Goal: Information Seeking & Learning: Check status

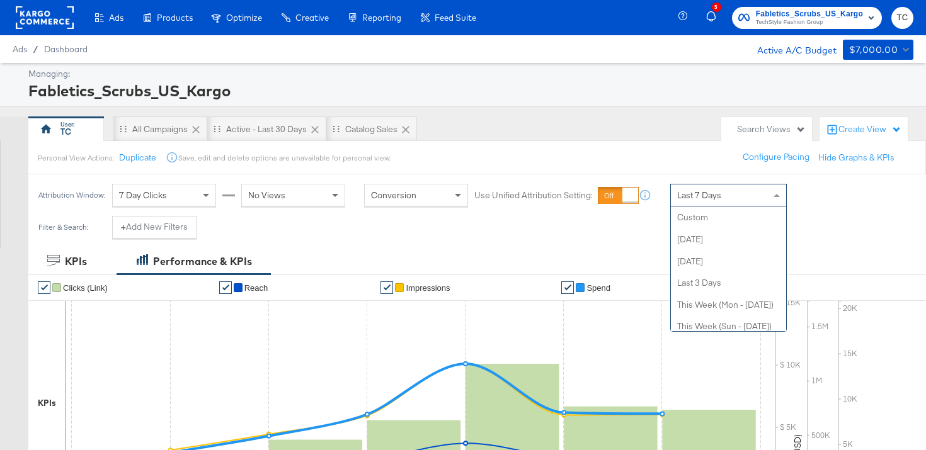
click at [730, 195] on div "Last 7 Days" at bounding box center [728, 195] width 115 height 21
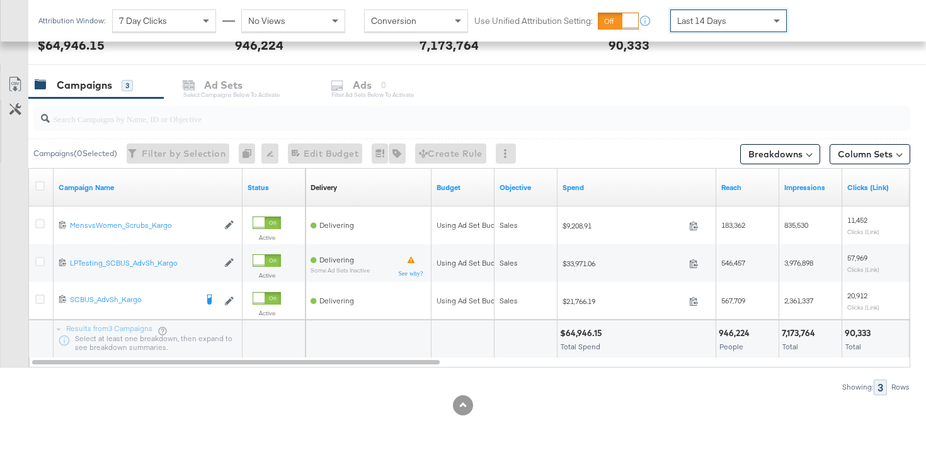
scroll to position [505, 0]
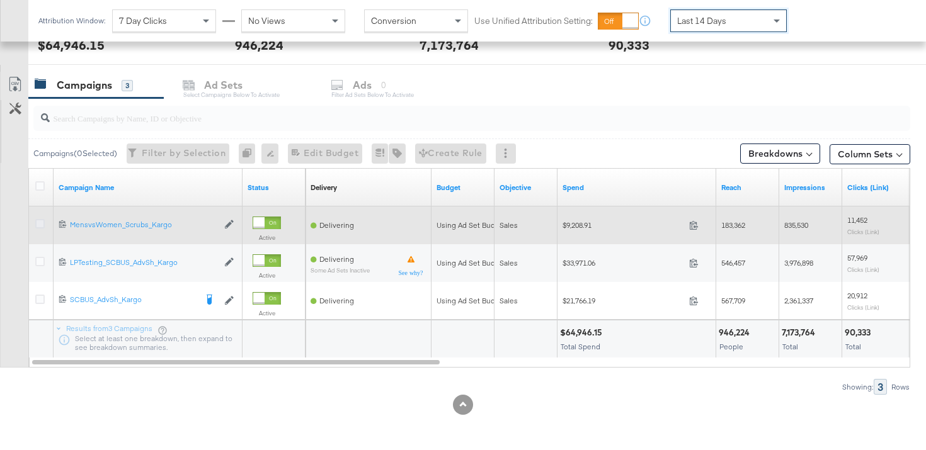
click at [39, 222] on icon at bounding box center [39, 223] width 9 height 9
click at [0, 0] on input "checkbox" at bounding box center [0, 0] width 0 height 0
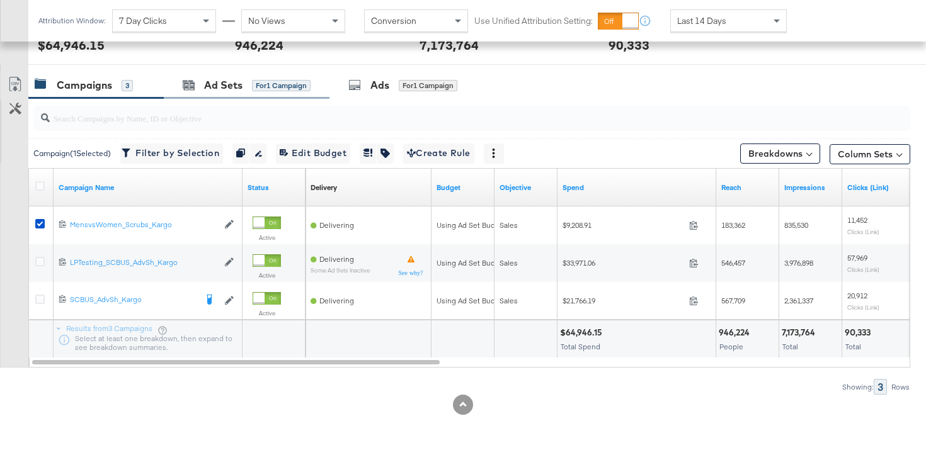
click at [227, 92] on div "Ad Sets for 1 Campaign" at bounding box center [247, 85] width 166 height 27
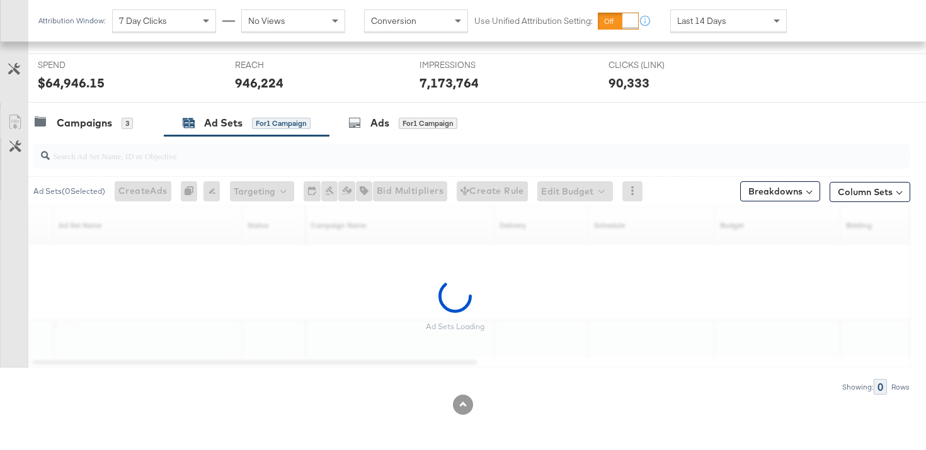
scroll to position [467, 0]
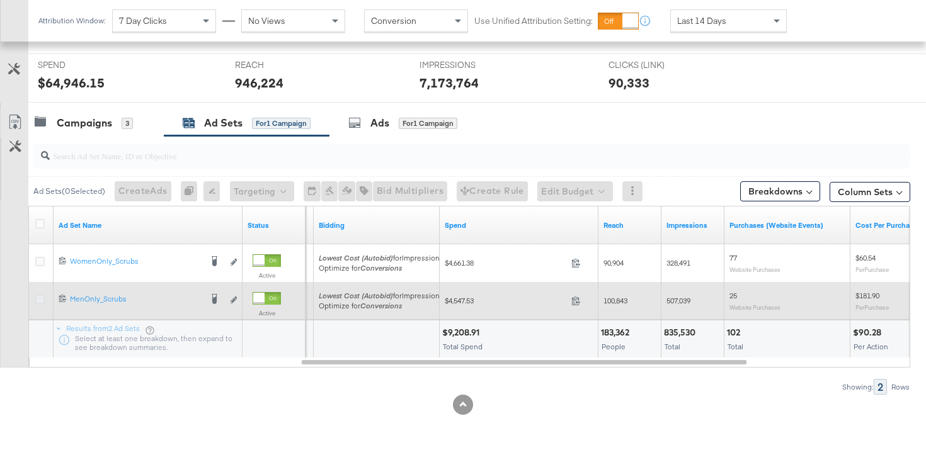
click at [42, 301] on icon at bounding box center [39, 299] width 9 height 9
click at [0, 0] on input "checkbox" at bounding box center [0, 0] width 0 height 0
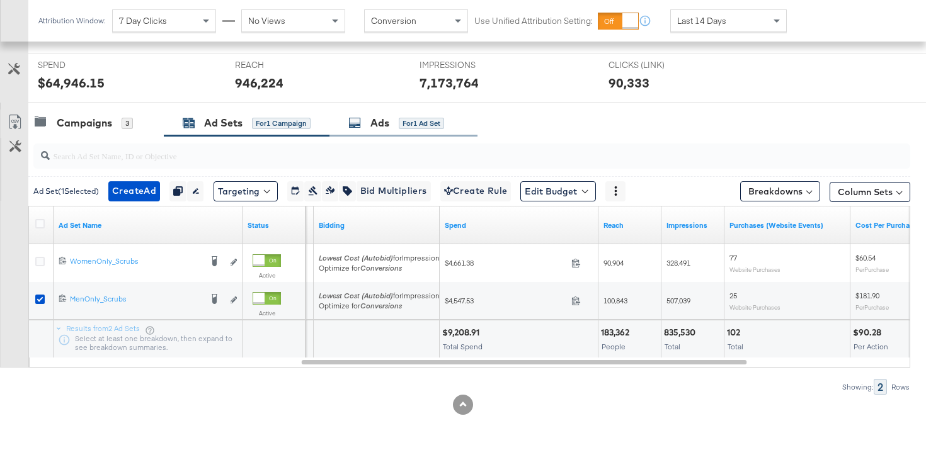
click at [373, 127] on div "Ads" at bounding box center [379, 123] width 19 height 14
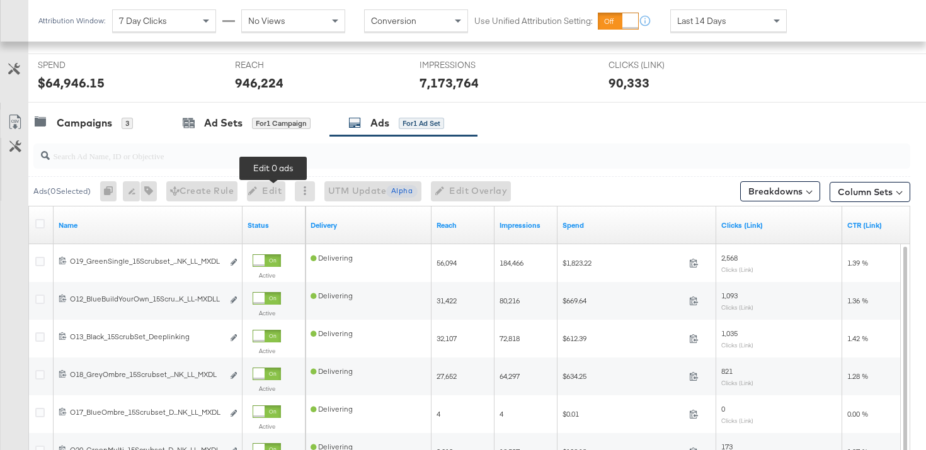
scroll to position [505, 0]
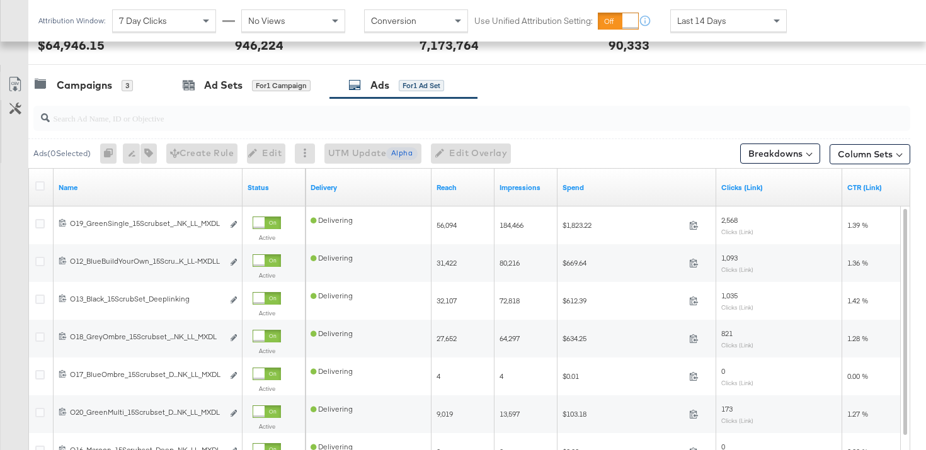
click at [85, 100] on div at bounding box center [469, 118] width 882 height 40
click at [95, 79] on div "Campaigns" at bounding box center [84, 85] width 55 height 14
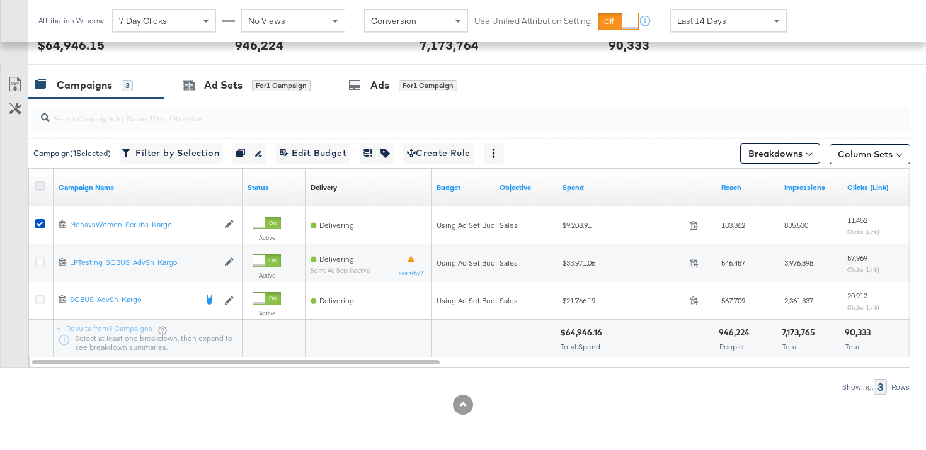
click at [40, 186] on icon at bounding box center [39, 185] width 9 height 9
click at [0, 0] on input "checkbox" at bounding box center [0, 0] width 0 height 0
click at [40, 186] on icon at bounding box center [39, 185] width 9 height 9
click at [0, 0] on input "checkbox" at bounding box center [0, 0] width 0 height 0
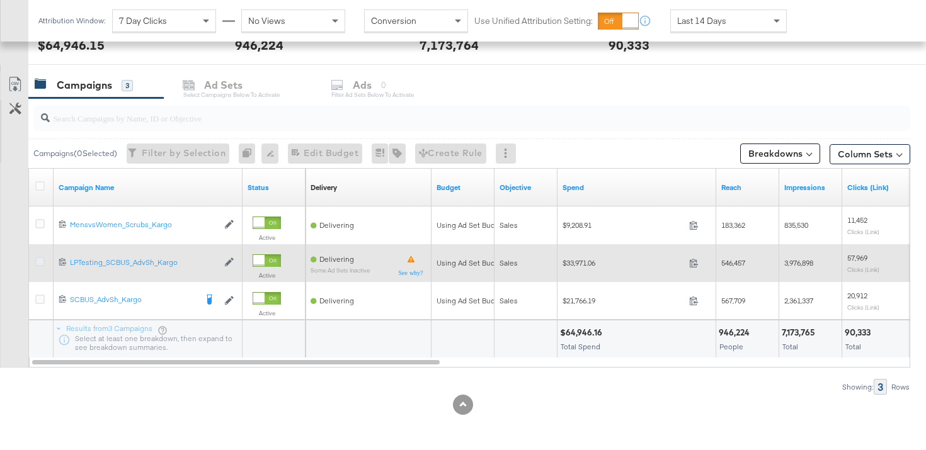
click at [40, 261] on icon at bounding box center [39, 261] width 9 height 9
click at [0, 0] on input "checkbox" at bounding box center [0, 0] width 0 height 0
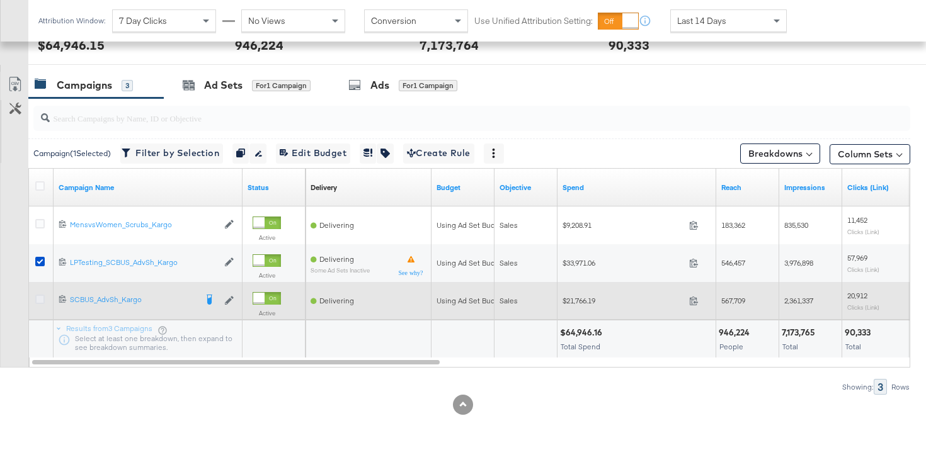
click at [40, 302] on icon at bounding box center [39, 299] width 9 height 9
click at [0, 0] on input "checkbox" at bounding box center [0, 0] width 0 height 0
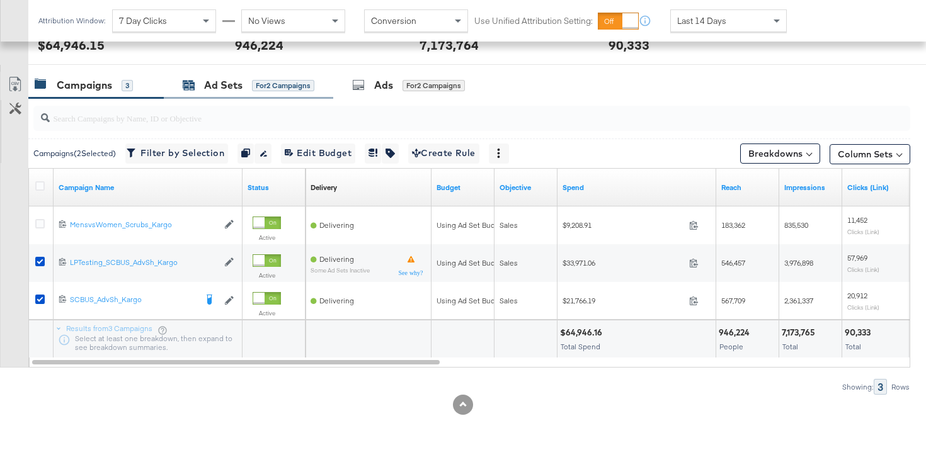
click at [253, 81] on div "for 2 Campaigns" at bounding box center [283, 85] width 62 height 11
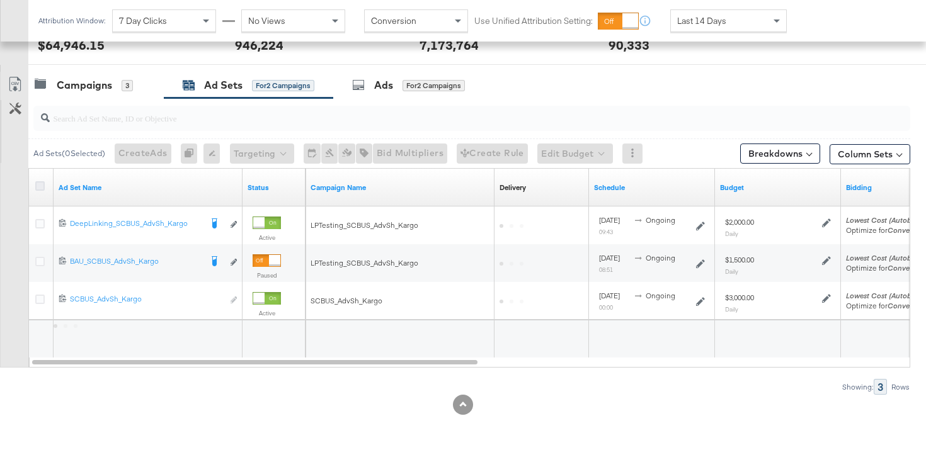
click at [40, 183] on icon at bounding box center [39, 185] width 9 height 9
click at [0, 0] on input "checkbox" at bounding box center [0, 0] width 0 height 0
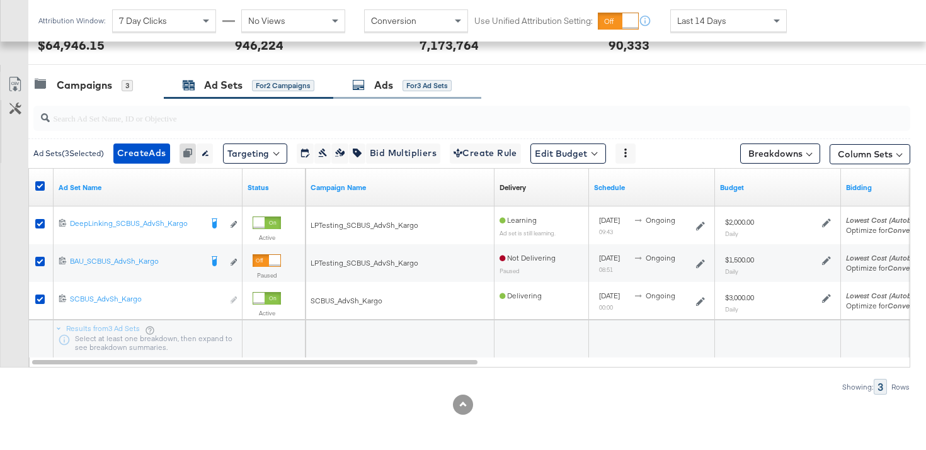
click at [370, 89] on div "Ads for 3 Ad Sets" at bounding box center [402, 85] width 100 height 14
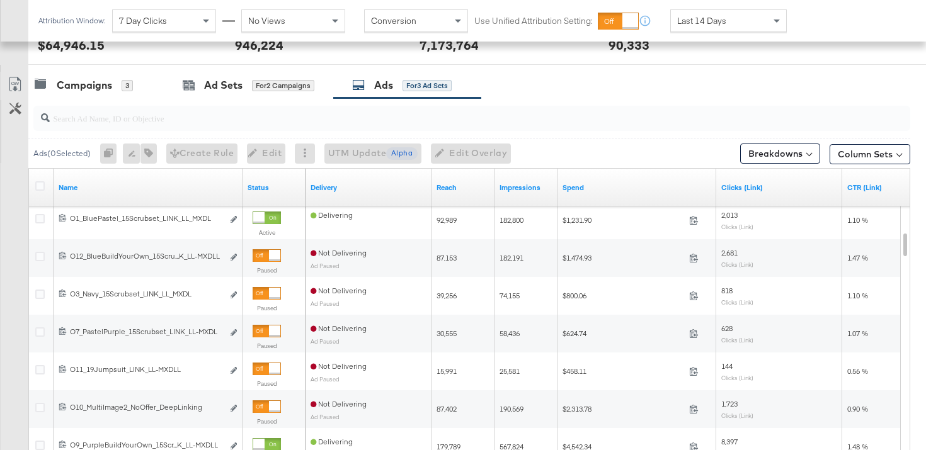
click at [183, 111] on input "search" at bounding box center [441, 113] width 782 height 25
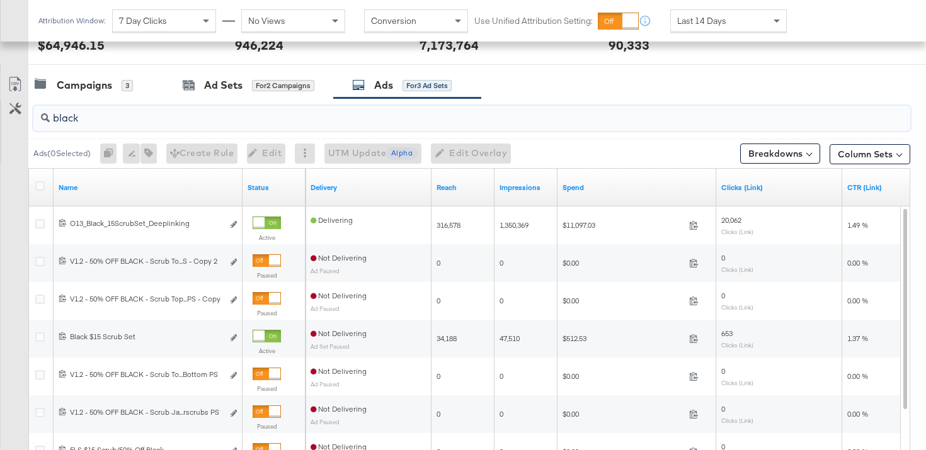
type input "black"
click at [125, 95] on div "Campaigns 3" at bounding box center [95, 85] width 135 height 27
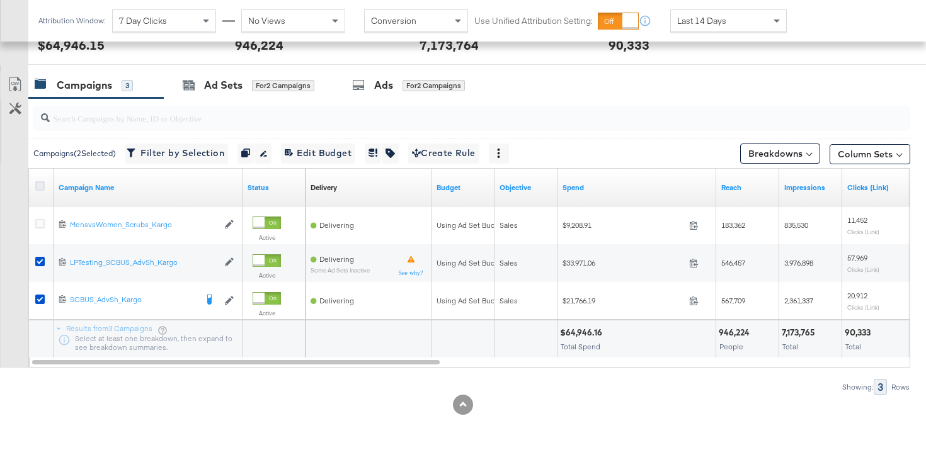
click at [40, 187] on icon at bounding box center [39, 185] width 9 height 9
click at [0, 0] on input "checkbox" at bounding box center [0, 0] width 0 height 0
click at [40, 187] on icon at bounding box center [39, 185] width 9 height 9
click at [0, 0] on input "checkbox" at bounding box center [0, 0] width 0 height 0
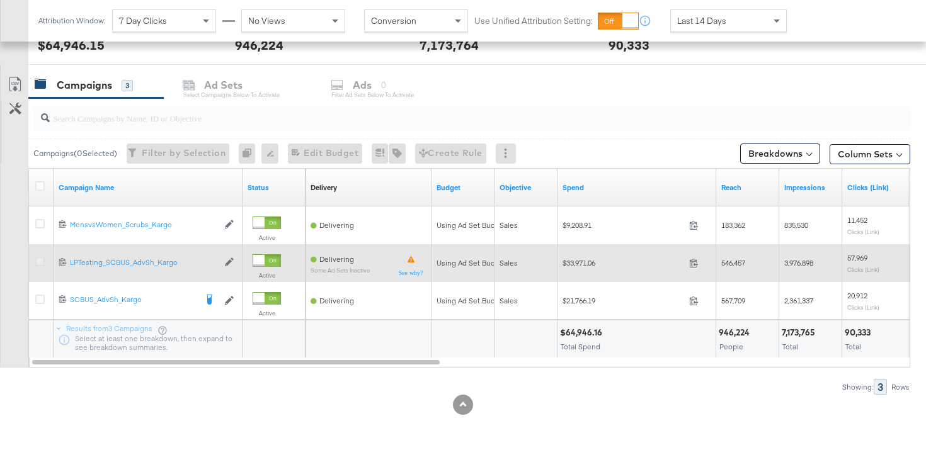
click at [40, 263] on icon at bounding box center [39, 261] width 9 height 9
click at [0, 0] on input "checkbox" at bounding box center [0, 0] width 0 height 0
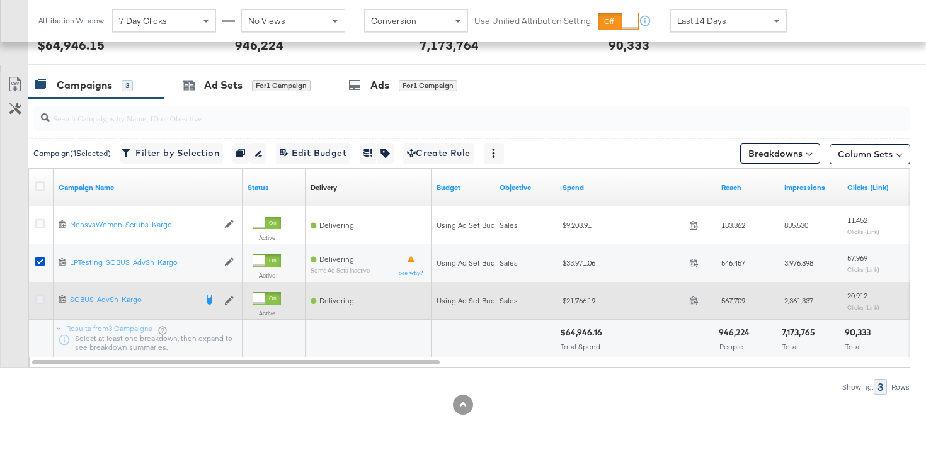
click at [39, 297] on icon at bounding box center [39, 299] width 9 height 9
click at [0, 0] on input "checkbox" at bounding box center [0, 0] width 0 height 0
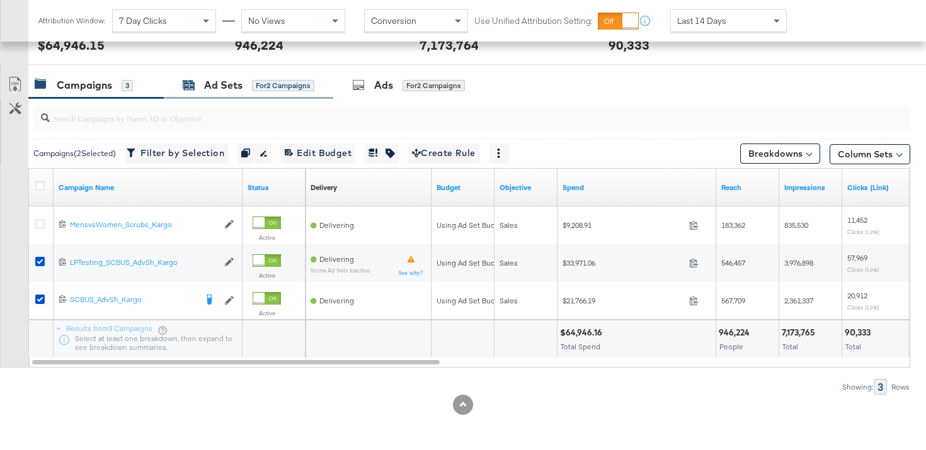
click at [241, 87] on div "Ad Sets" at bounding box center [223, 85] width 38 height 14
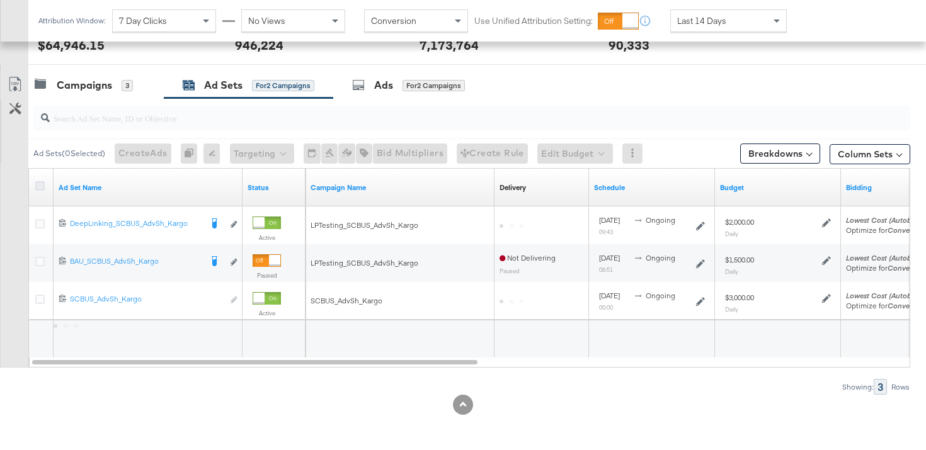
click at [40, 183] on icon at bounding box center [39, 185] width 9 height 9
click at [0, 0] on input "checkbox" at bounding box center [0, 0] width 0 height 0
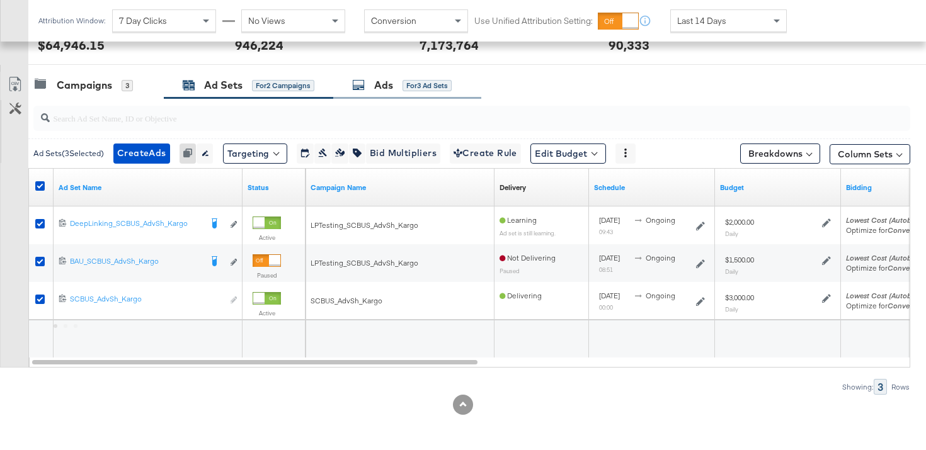
click at [411, 74] on div "Ads for 3 Ad Sets" at bounding box center [407, 85] width 148 height 27
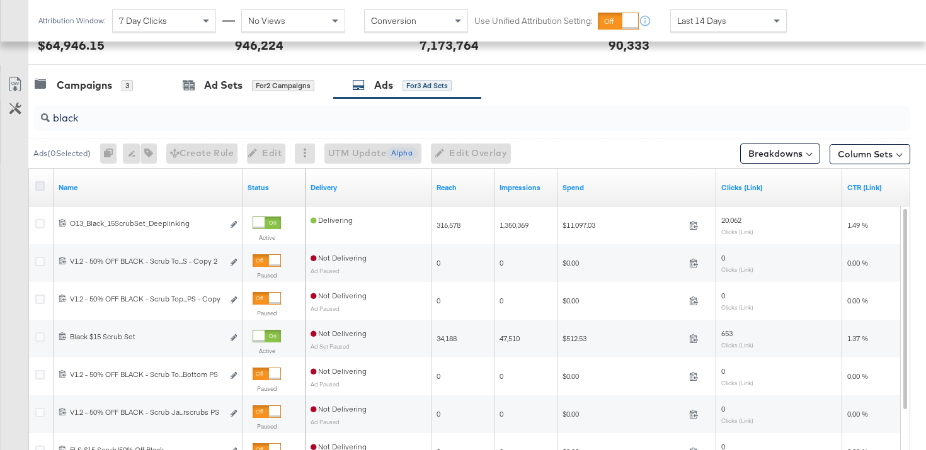
click at [41, 187] on icon at bounding box center [39, 185] width 9 height 9
click at [0, 0] on input "checkbox" at bounding box center [0, 0] width 0 height 0
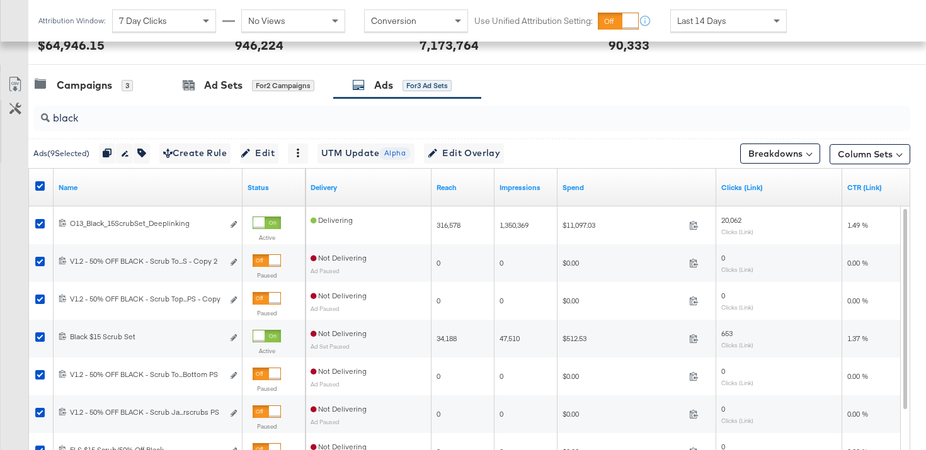
click at [598, 180] on div "Spend" at bounding box center [637, 188] width 159 height 20
click at [595, 185] on link "Spend" at bounding box center [637, 188] width 149 height 10
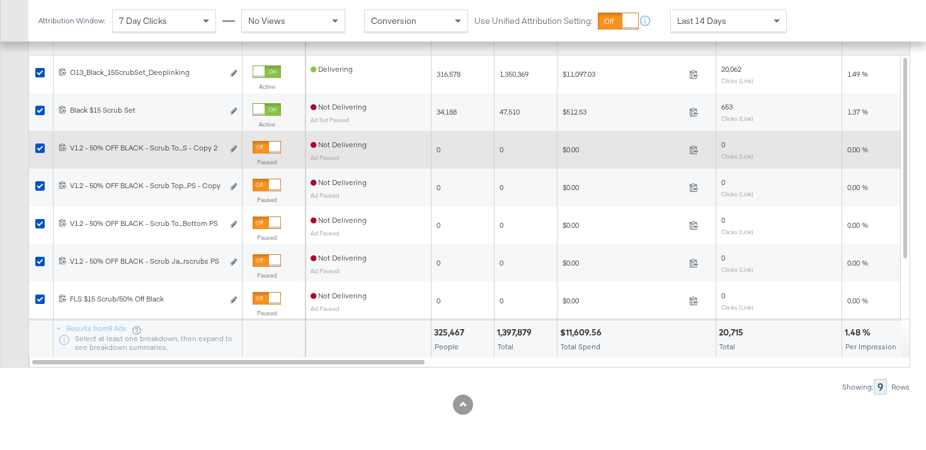
scroll to position [434, 0]
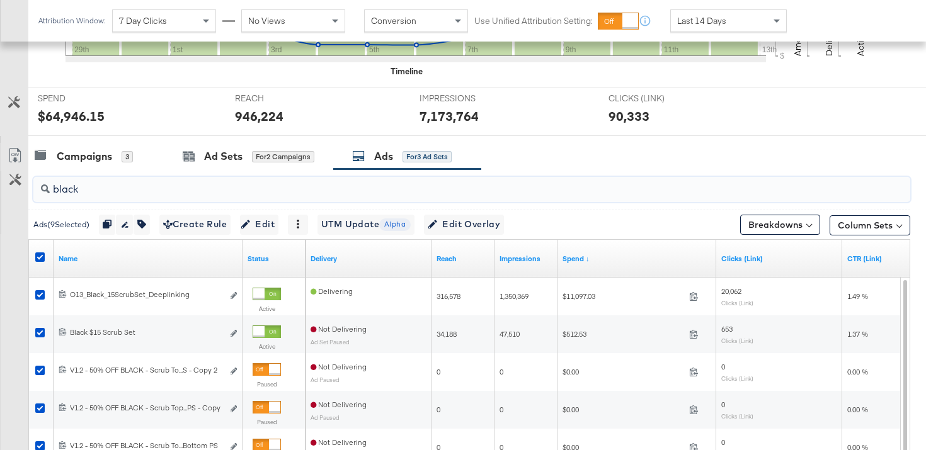
click at [232, 193] on input "black" at bounding box center [441, 184] width 782 height 25
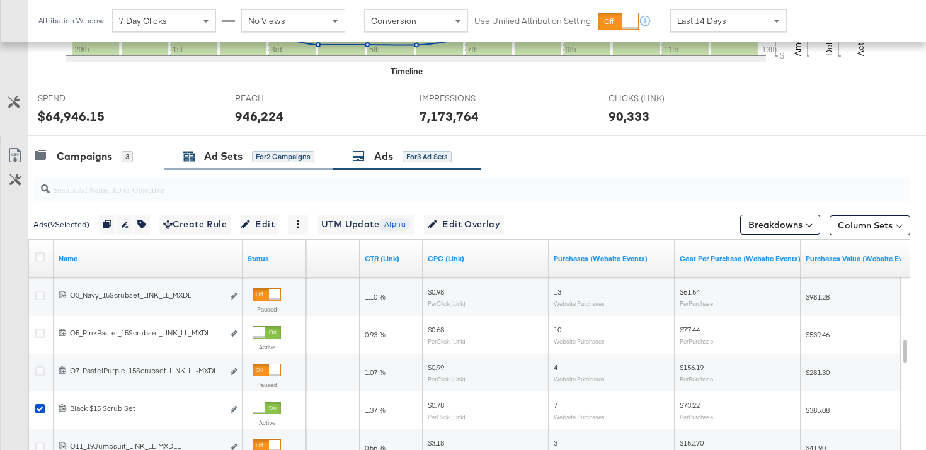
click at [232, 153] on div "Ad Sets" at bounding box center [223, 156] width 38 height 14
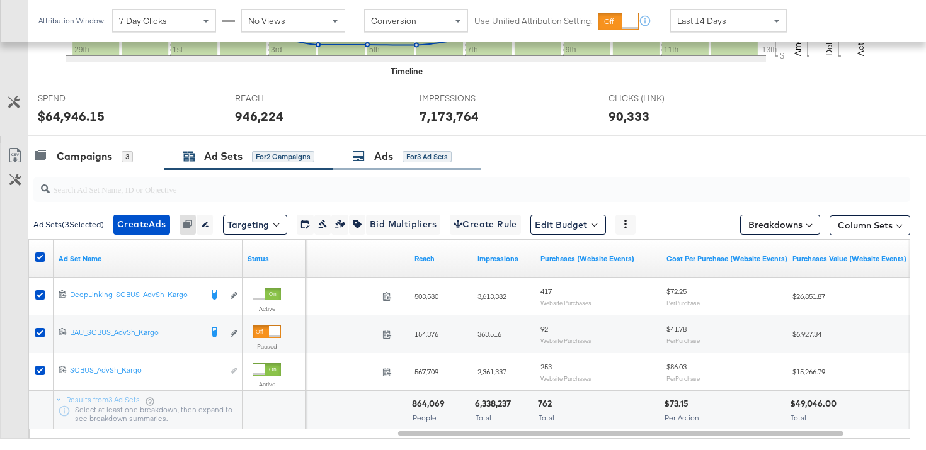
click at [398, 152] on div "Ads for 3 Ad Sets" at bounding box center [402, 156] width 100 height 14
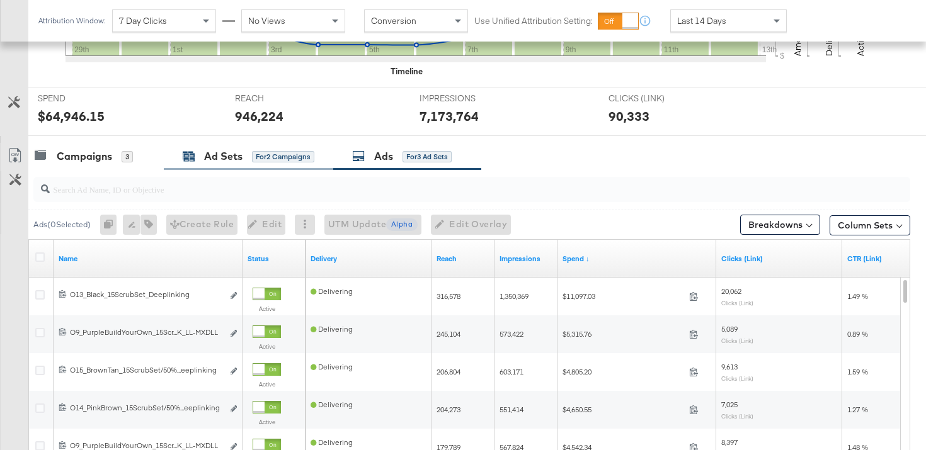
click at [282, 152] on div "for 2 Campaigns" at bounding box center [283, 156] width 62 height 11
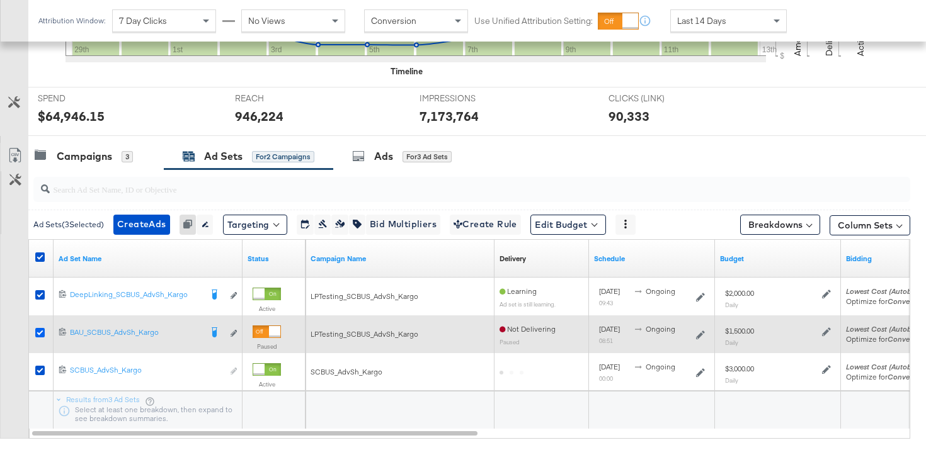
click at [40, 333] on icon at bounding box center [39, 332] width 9 height 9
click at [0, 0] on input "checkbox" at bounding box center [0, 0] width 0 height 0
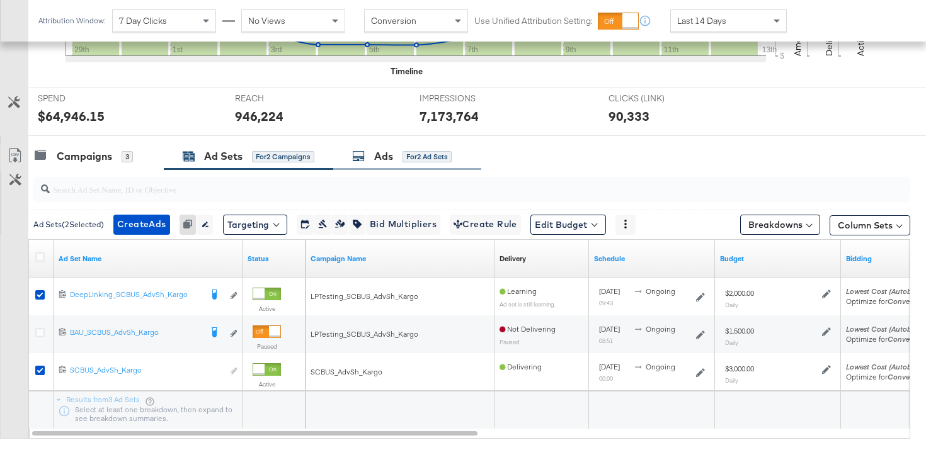
click at [403, 154] on div "for 2 Ad Sets" at bounding box center [427, 156] width 49 height 11
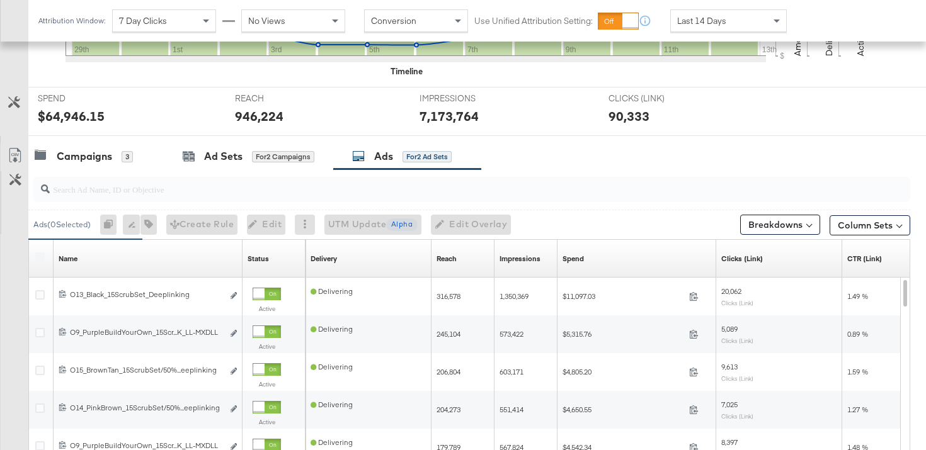
scroll to position [490, 0]
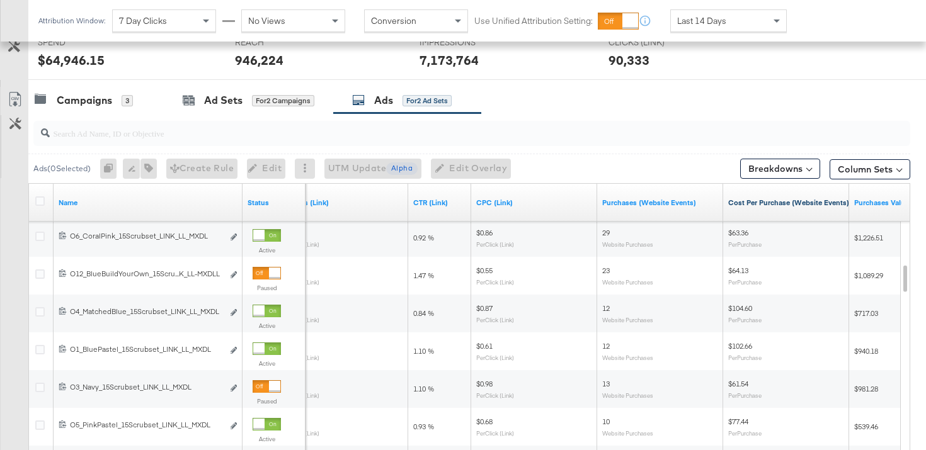
click at [755, 204] on link "Cost Per Purchase (Website Events)" at bounding box center [788, 203] width 121 height 10
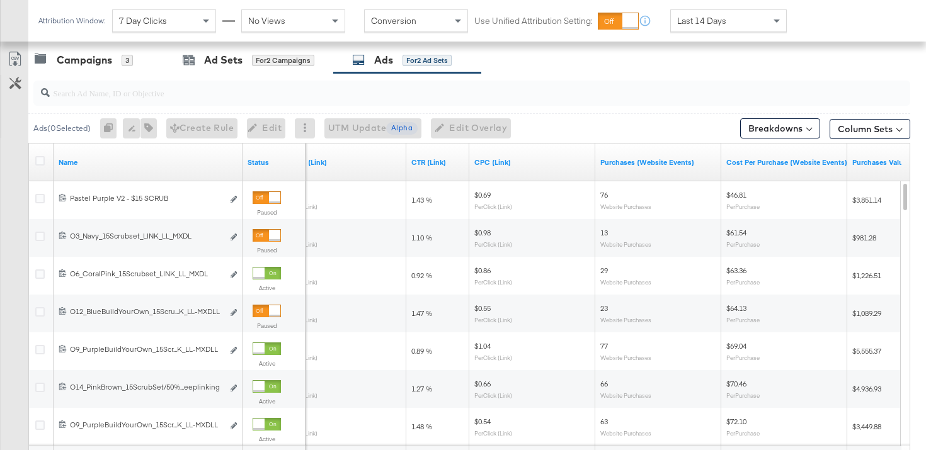
scroll to position [532, 0]
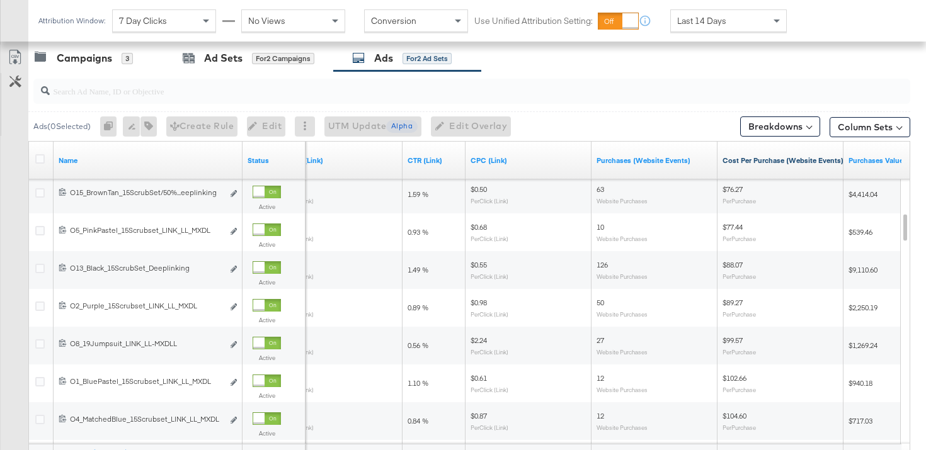
click at [792, 159] on link "Cost Per Purchase (Website Events) ↑" at bounding box center [786, 161] width 127 height 10
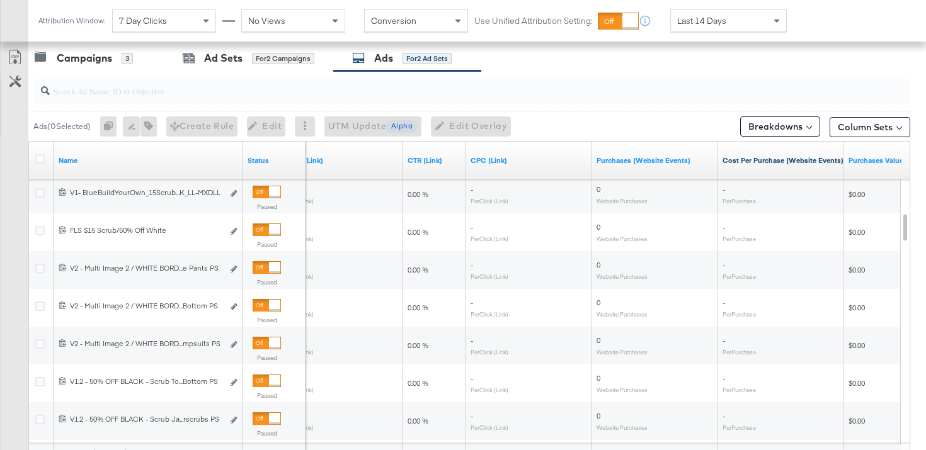
click at [774, 159] on link "Cost Per Purchase (Website Events) ↓" at bounding box center [786, 161] width 127 height 10
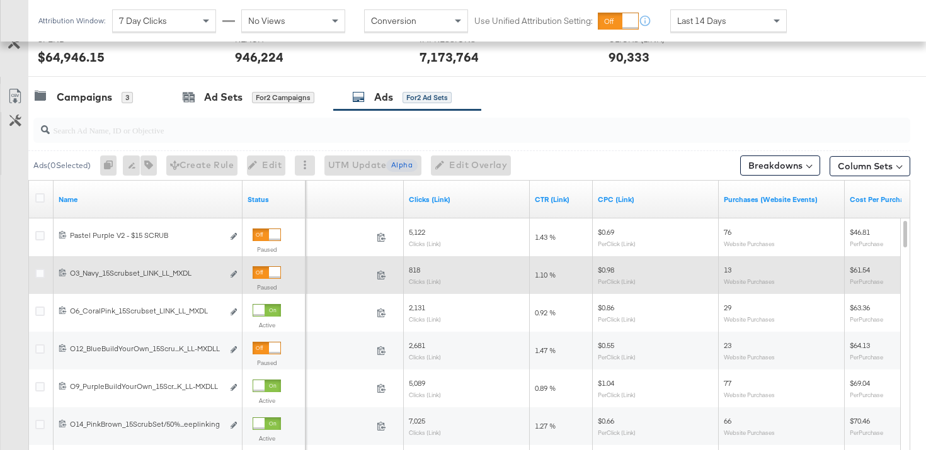
scroll to position [491, 0]
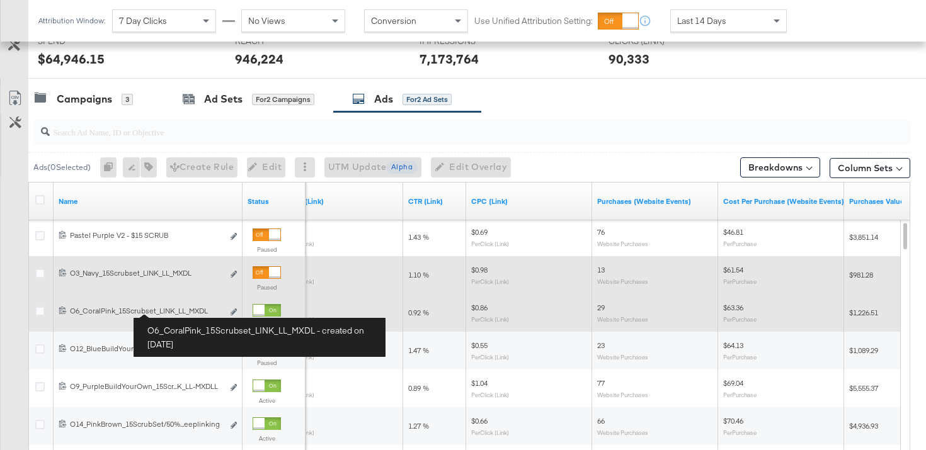
click at [156, 312] on div "O6_CoralPink_15Scrubset_LINK_LL_MXDL O6_CoralPink_15Scrubset_LINK_LL_MXDL" at bounding box center [146, 311] width 153 height 10
copy span "O6_CoralPink_15Scrubset_LINK_LL_MXDL Edit ad"
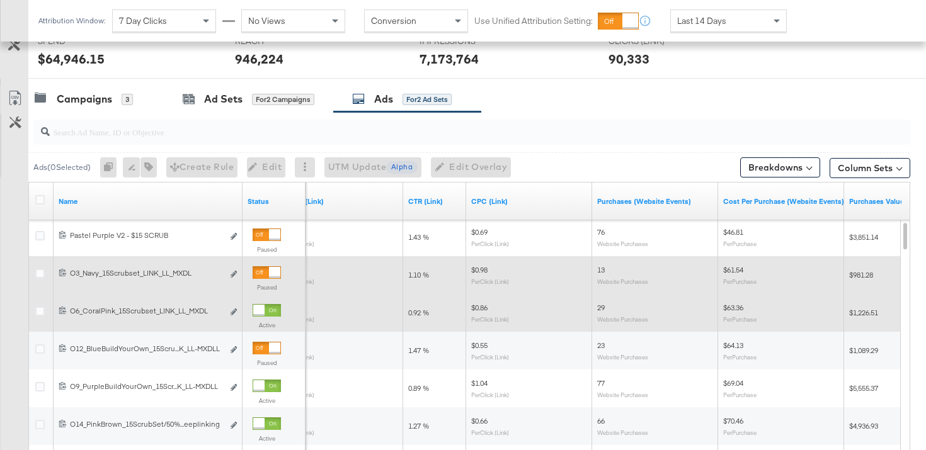
click at [428, 304] on div "0.92 %" at bounding box center [434, 313] width 63 height 20
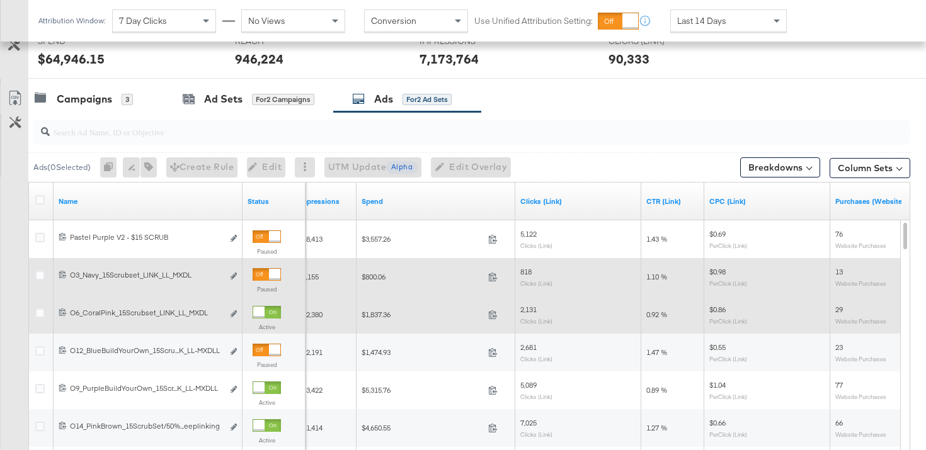
scroll to position [489, 0]
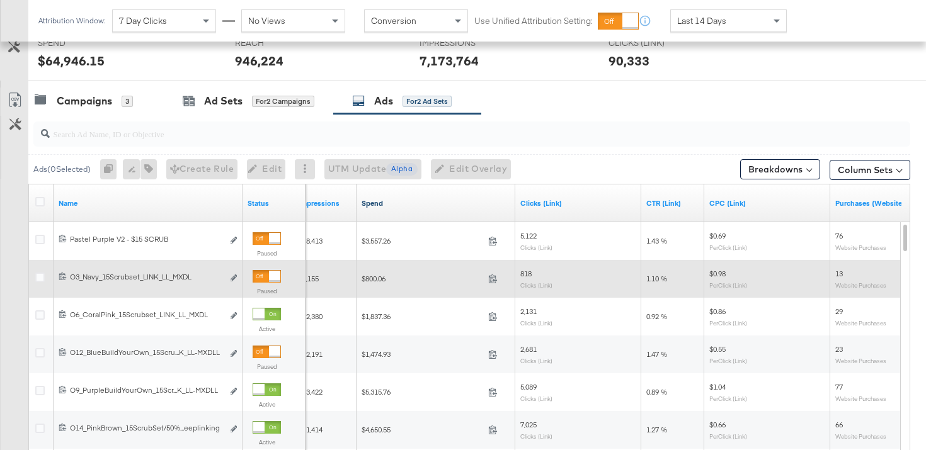
click at [500, 203] on link "Spend" at bounding box center [436, 203] width 149 height 10
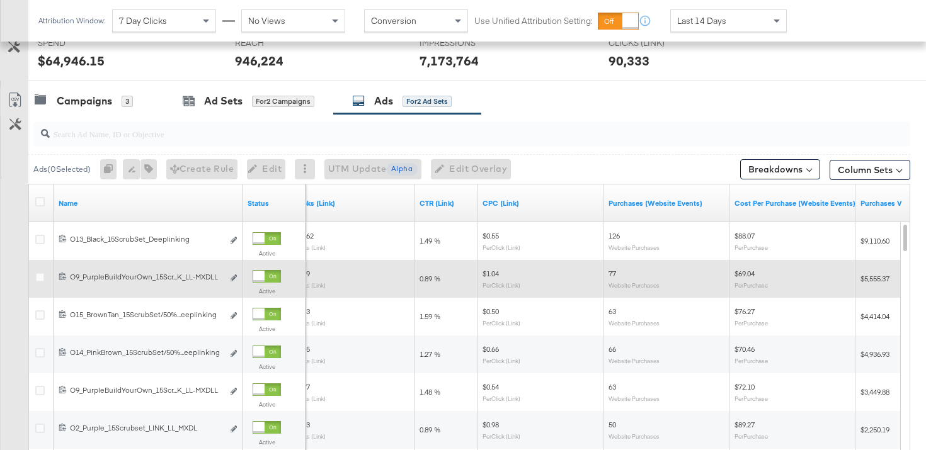
scroll to position [358, 0]
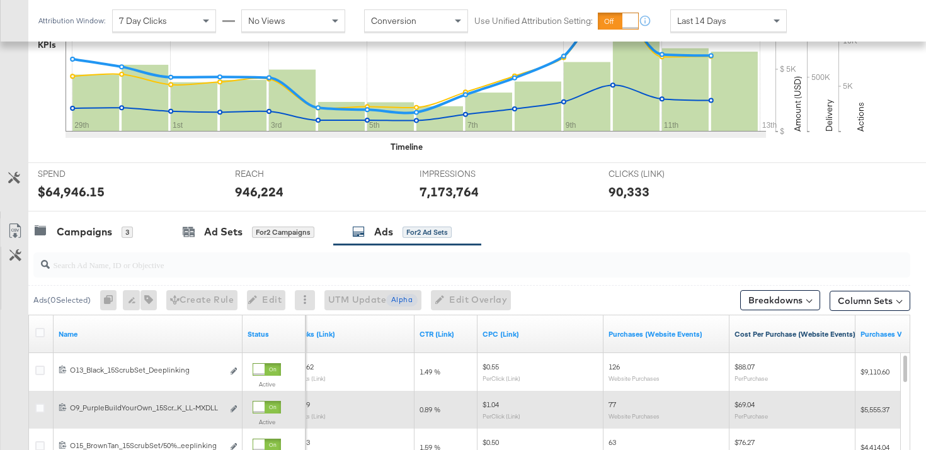
click at [813, 335] on link "Cost Per Purchase (Website Events)" at bounding box center [795, 334] width 121 height 10
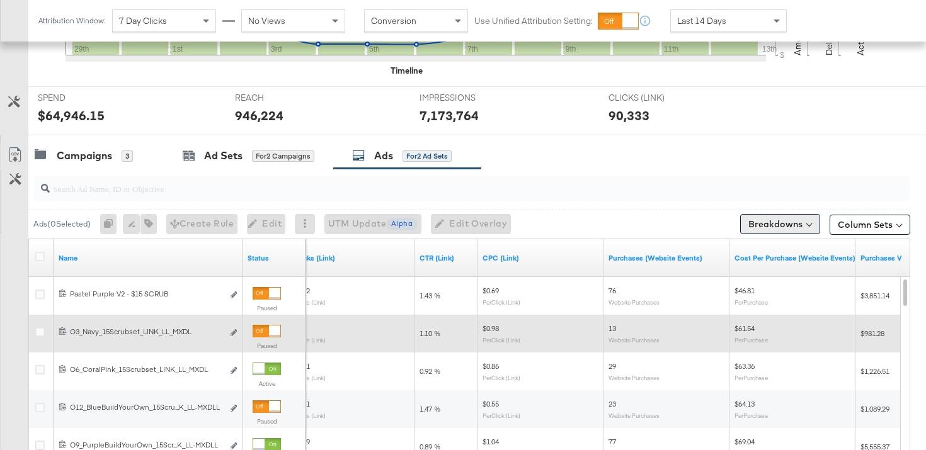
scroll to position [544, 0]
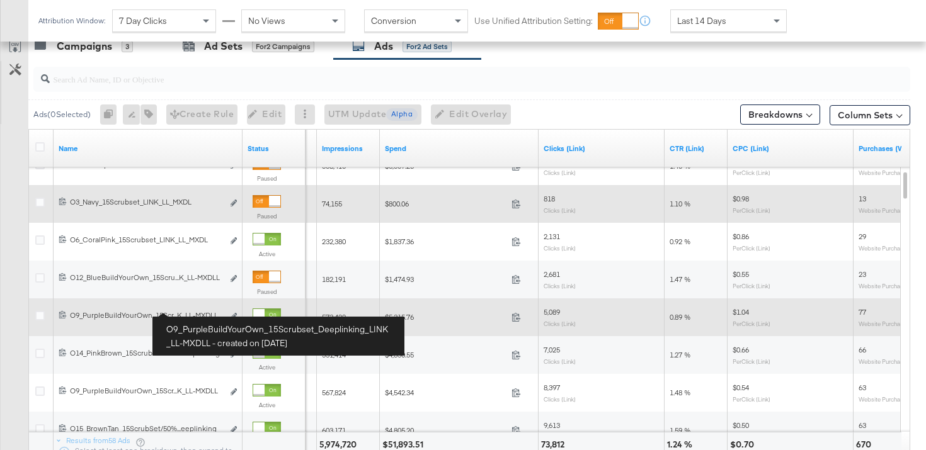
click at [175, 313] on div "O9_PurpleBuildYourOwn_15Scrubset_Deeplinking_LINK_LL-MXDLL O9_PurpleBuildYourOw…" at bounding box center [146, 316] width 153 height 10
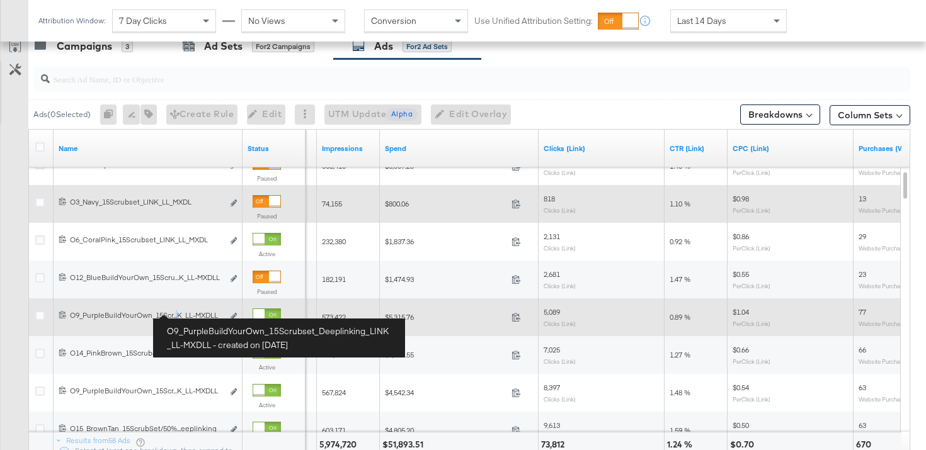
click at [175, 313] on div "O9_PurpleBuildYourOwn_15Scrubset_Deeplinking_LINK_LL-MXDLL O9_PurpleBuildYourOw…" at bounding box center [146, 316] width 153 height 10
copy span "O9_PurpleBuildYourOwn_15Scr...K_LL-MXDLL Edit ad"
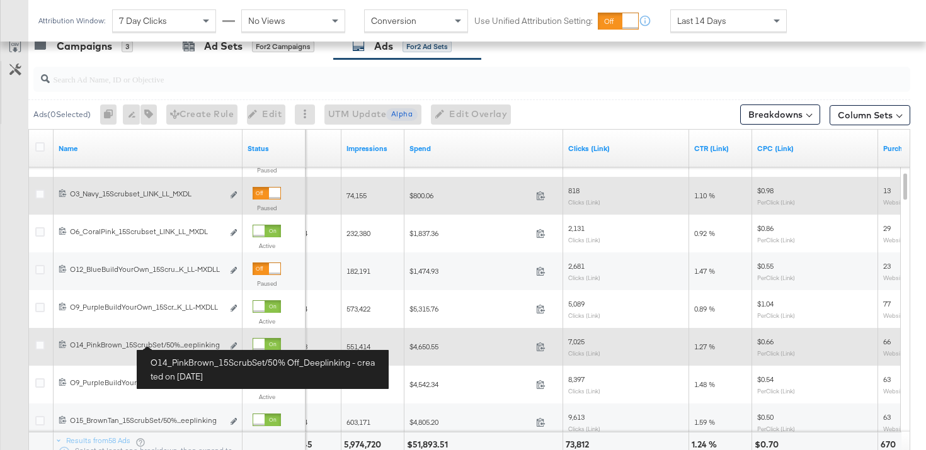
click at [159, 345] on div "O14_PinkBrown_15ScrubSet/50% Off_Deeplinking O14_PinkBrown_15ScrubSet/50%...eep…" at bounding box center [146, 345] width 153 height 10
copy div "O14_PinkBrown_15ScrubSet"
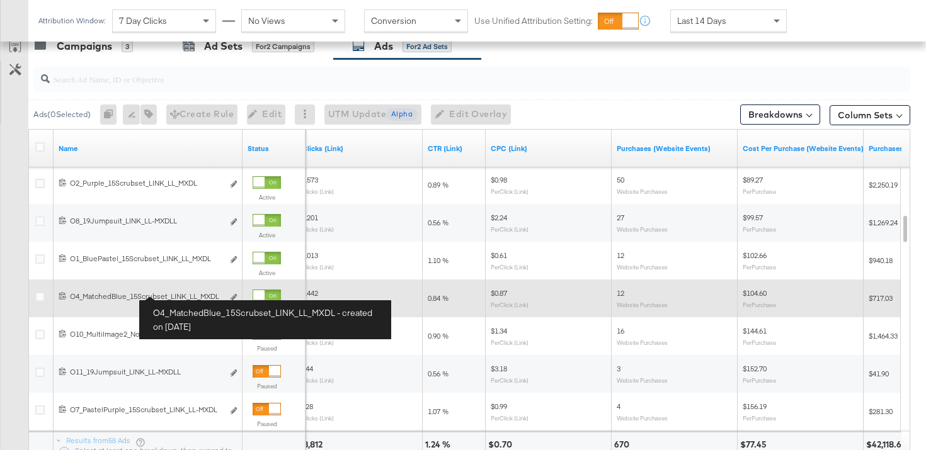
click at [161, 295] on div "O4_MatchedBlue_15Scrubset_LINK_LL_MXDL O4_MatchedBlue_15Scrubset_LINK_LL_MXDL" at bounding box center [146, 297] width 153 height 10
copy span "O4_MatchedBlue_15Scrubset_LINK_LL_MXDL Edit ad"
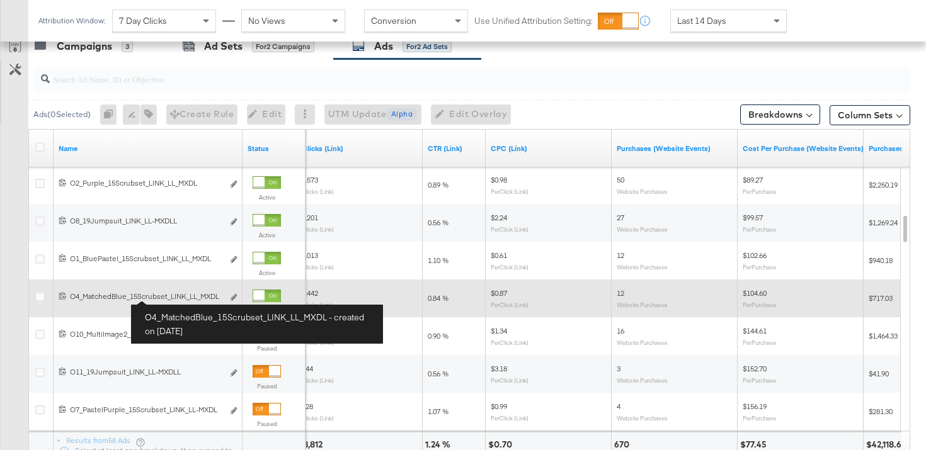
click at [153, 299] on div "O4_MatchedBlue_15Scrubset_LINK_LL_MXDL O4_MatchedBlue_15Scrubset_LINK_LL_MXDL" at bounding box center [146, 297] width 153 height 10
copy div "O4_MatchedBlue_15Scrubset_LINK_LL_MXDL"
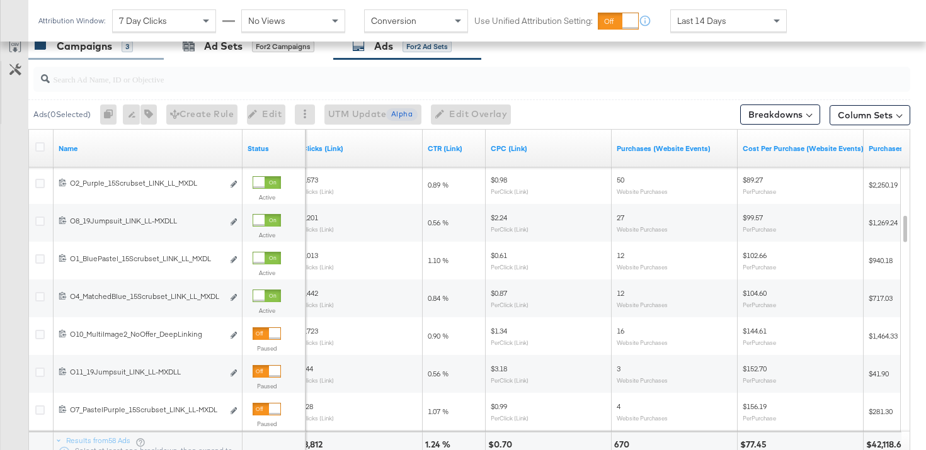
click at [98, 50] on div "Campaigns" at bounding box center [84, 46] width 55 height 14
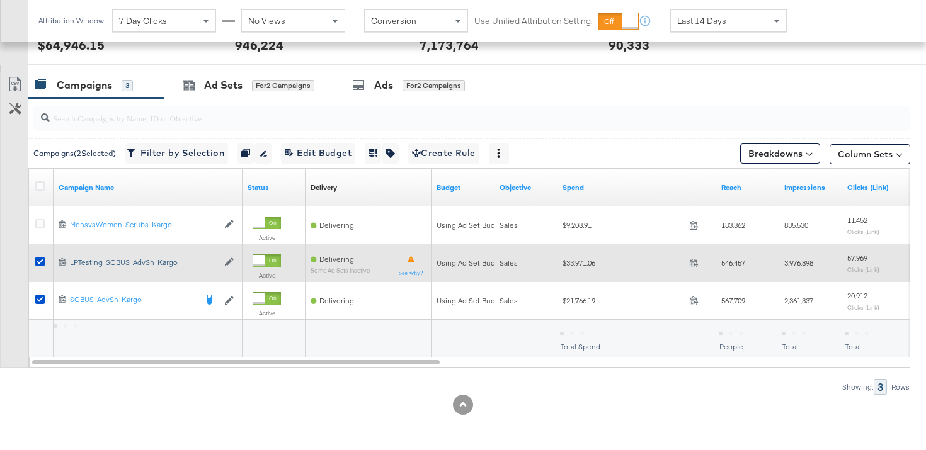
scroll to position [505, 0]
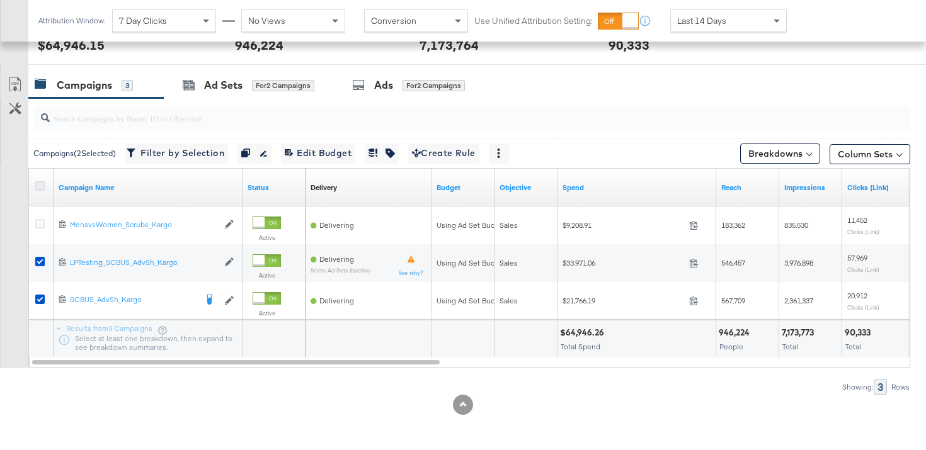
click at [37, 188] on icon at bounding box center [39, 185] width 9 height 9
click at [0, 0] on input "checkbox" at bounding box center [0, 0] width 0 height 0
click at [37, 188] on icon at bounding box center [39, 185] width 9 height 9
click at [0, 0] on input "checkbox" at bounding box center [0, 0] width 0 height 0
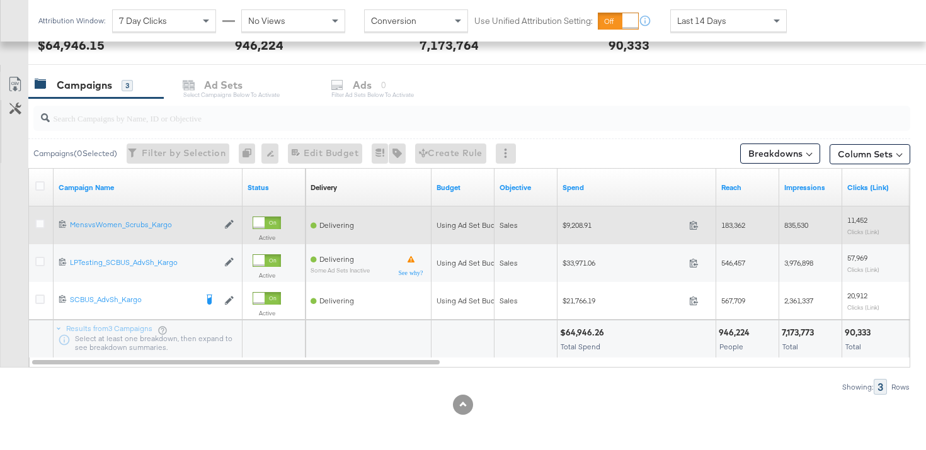
click at [37, 217] on div at bounding box center [41, 225] width 23 height 23
click at [42, 228] on icon at bounding box center [39, 223] width 9 height 9
click at [0, 0] on input "checkbox" at bounding box center [0, 0] width 0 height 0
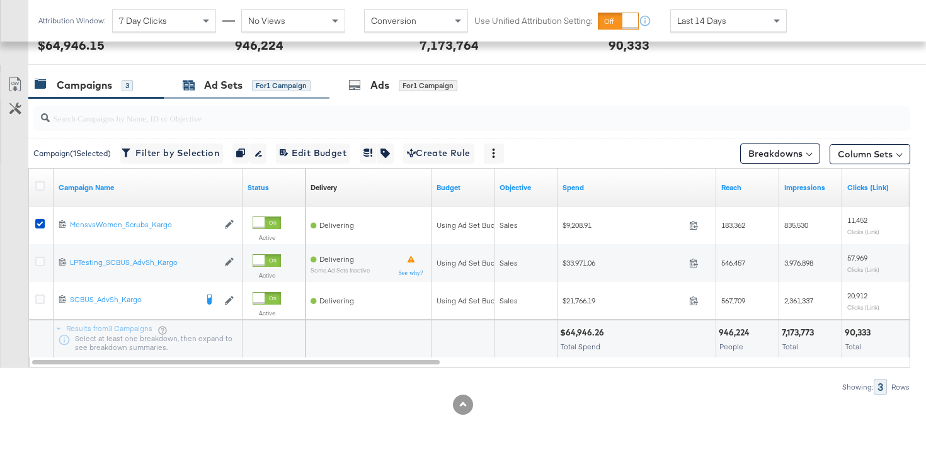
click at [212, 88] on div "Ad Sets" at bounding box center [223, 85] width 38 height 14
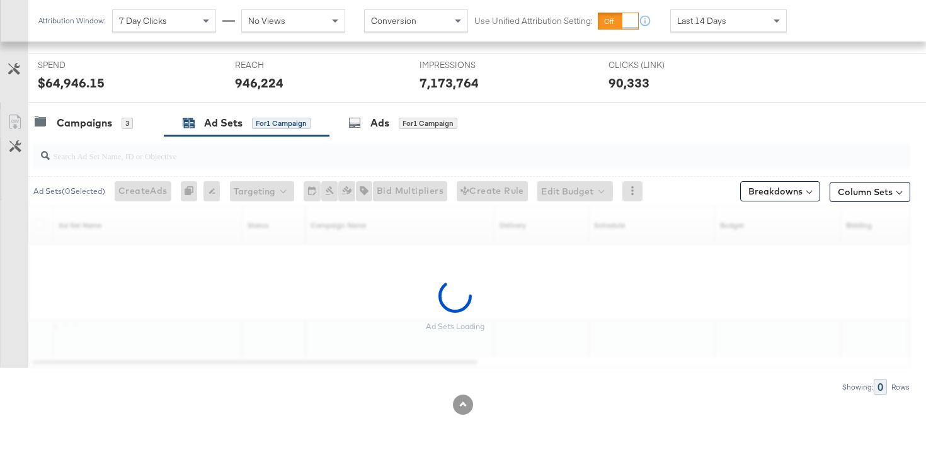
scroll to position [467, 0]
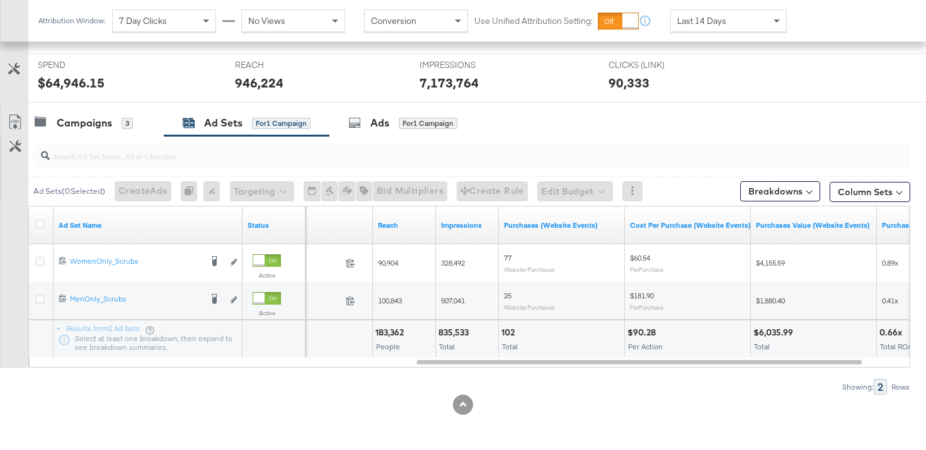
click at [647, 330] on div "$90.28" at bounding box center [643, 333] width 32 height 12
copy div "90.28"
click at [94, 114] on div "Campaigns 3" at bounding box center [95, 123] width 135 height 27
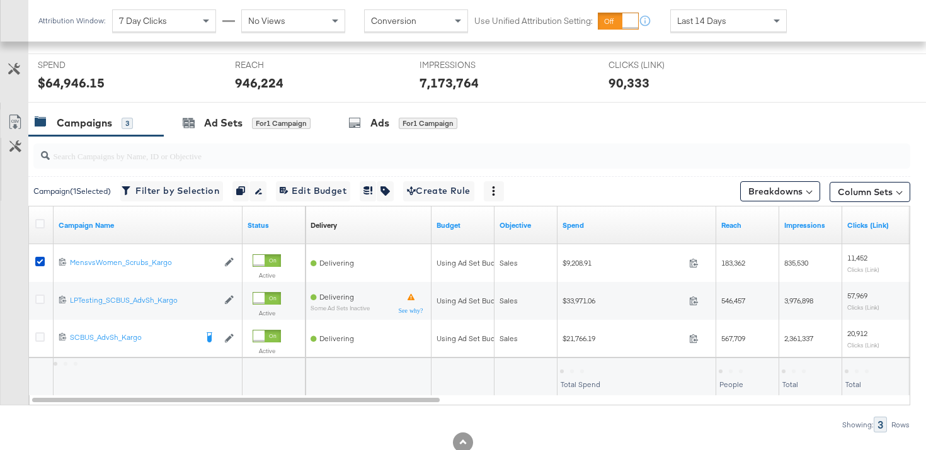
scroll to position [505, 0]
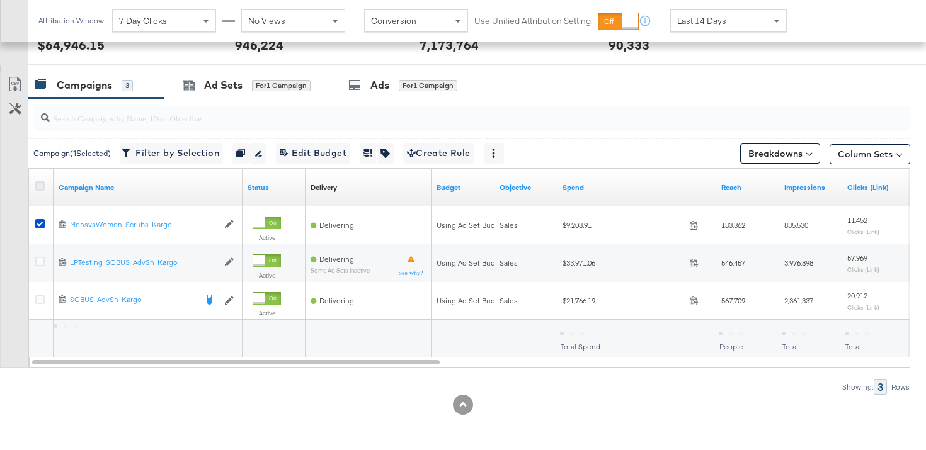
click at [42, 183] on icon at bounding box center [39, 185] width 9 height 9
click at [0, 0] on input "checkbox" at bounding box center [0, 0] width 0 height 0
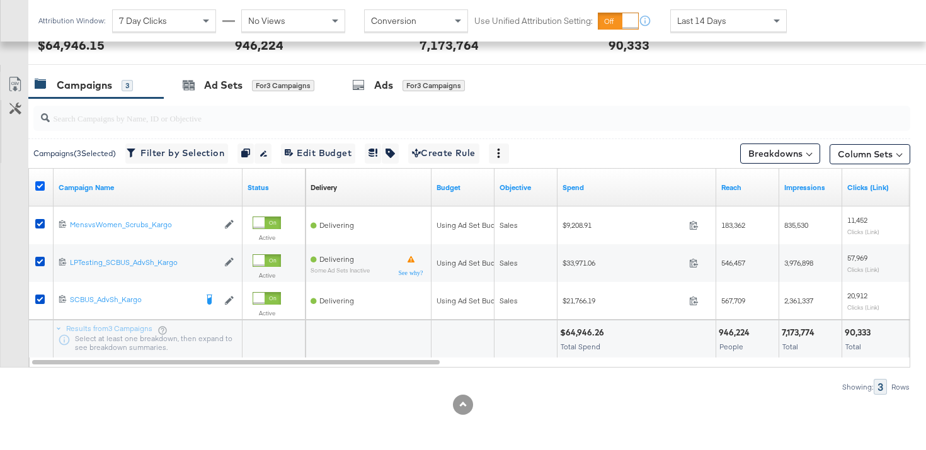
click at [42, 183] on icon at bounding box center [39, 185] width 9 height 9
click at [0, 0] on input "checkbox" at bounding box center [0, 0] width 0 height 0
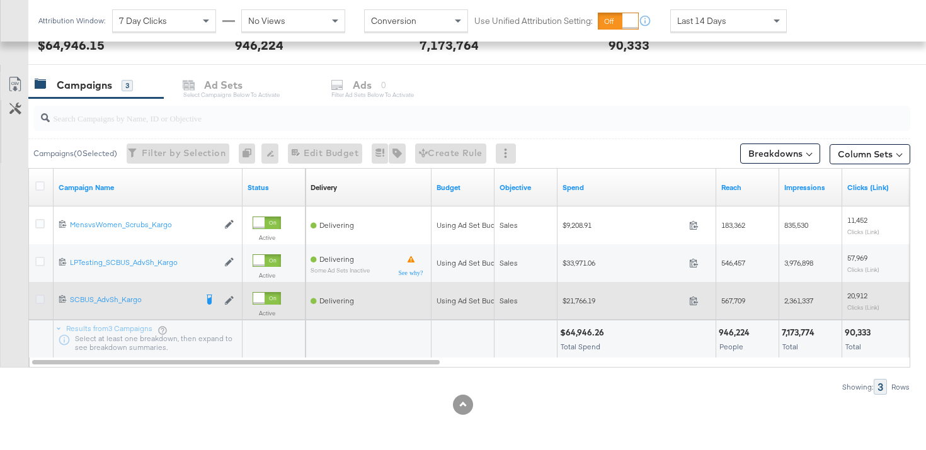
click at [39, 302] on icon at bounding box center [39, 299] width 9 height 9
click at [0, 0] on input "checkbox" at bounding box center [0, 0] width 0 height 0
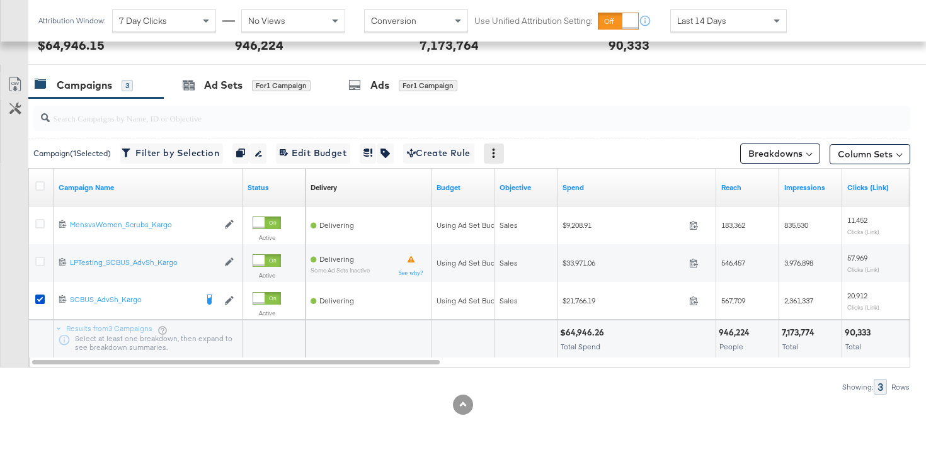
click at [498, 152] on icon at bounding box center [493, 153] width 9 height 9
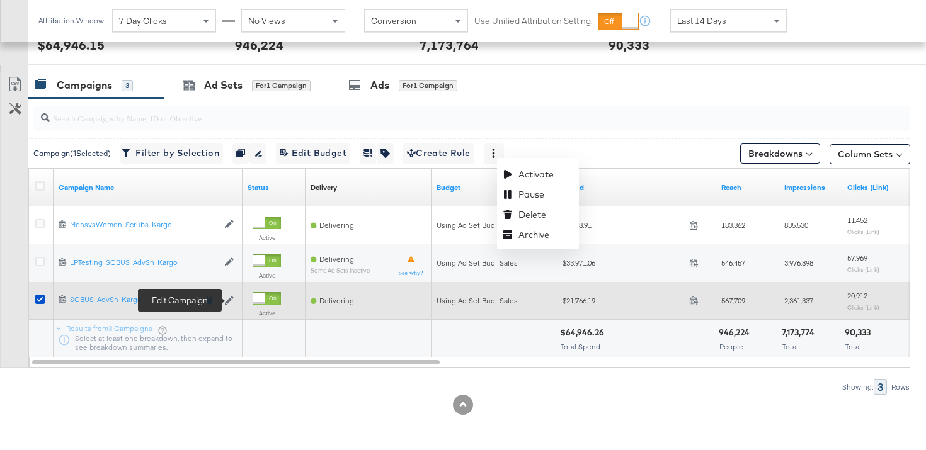
click at [229, 302] on icon at bounding box center [229, 301] width 9 height 9
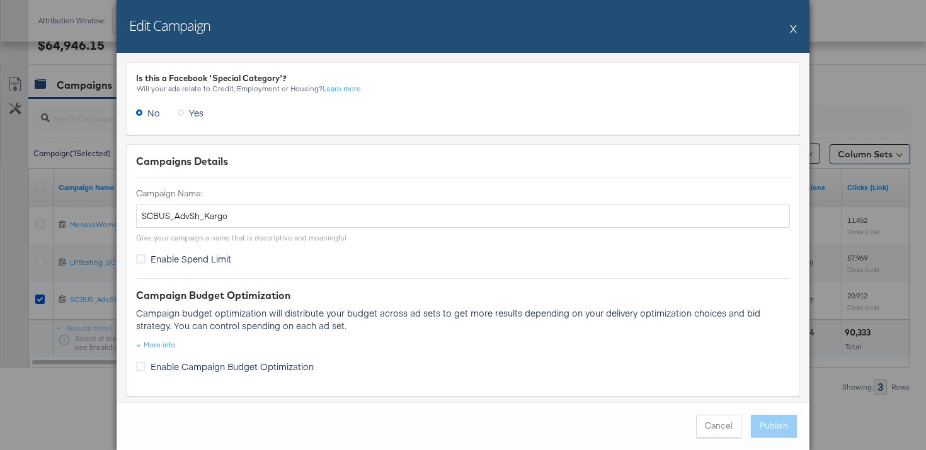
scroll to position [48, 0]
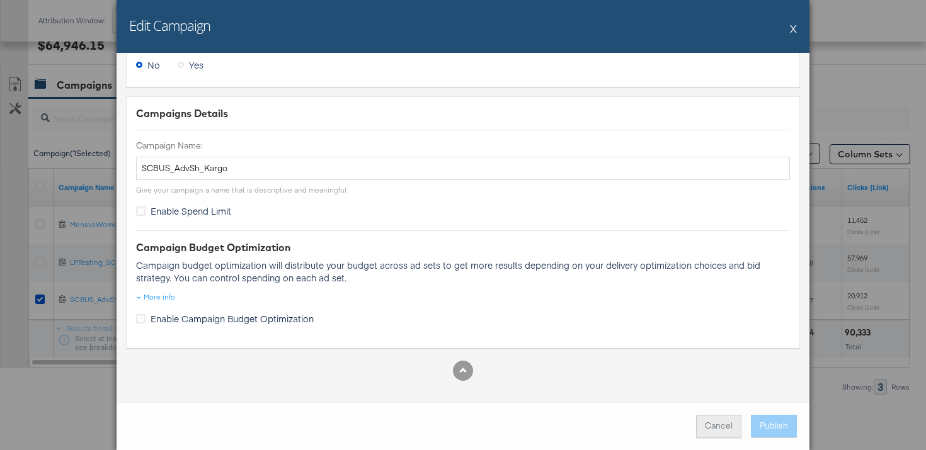
click at [711, 426] on button "Cancel" at bounding box center [718, 426] width 45 height 23
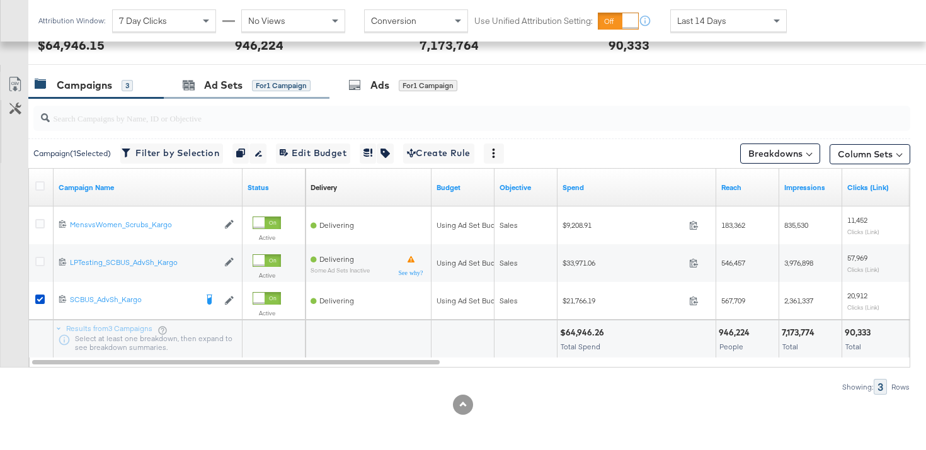
click at [266, 74] on div "Ad Sets for 1 Campaign" at bounding box center [247, 85] width 166 height 27
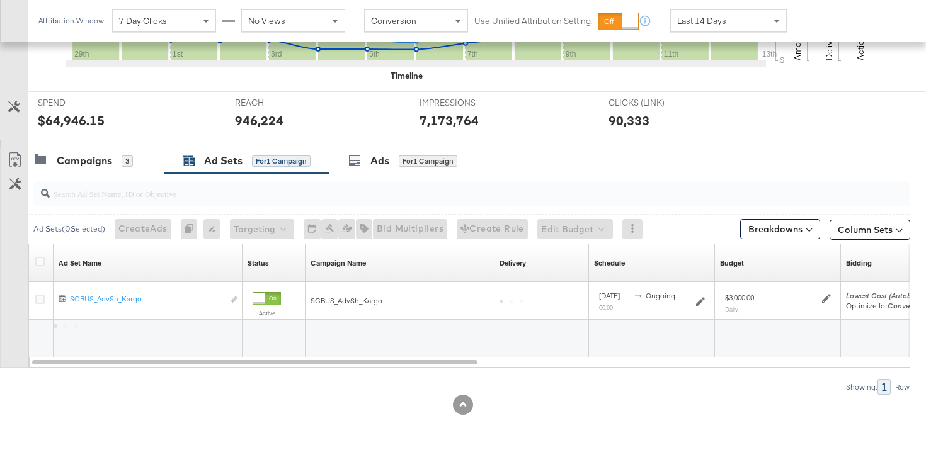
scroll to position [430, 0]
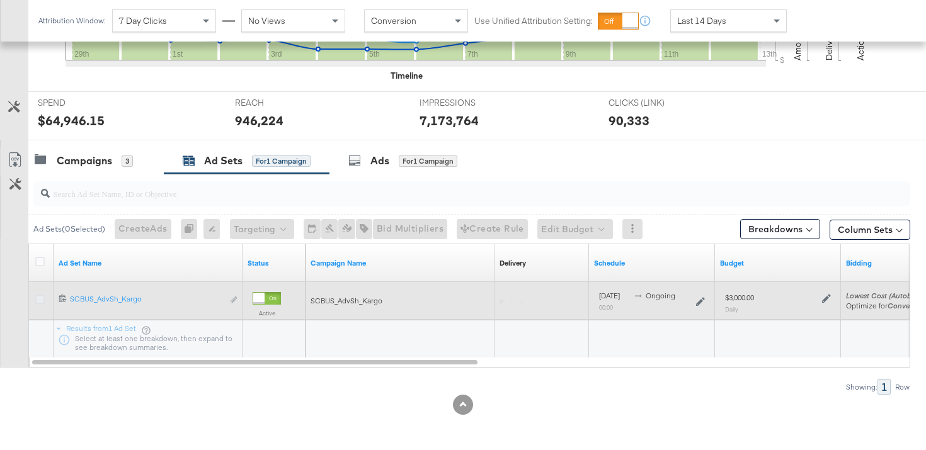
click at [37, 302] on icon at bounding box center [39, 299] width 9 height 9
click at [0, 0] on input "checkbox" at bounding box center [0, 0] width 0 height 0
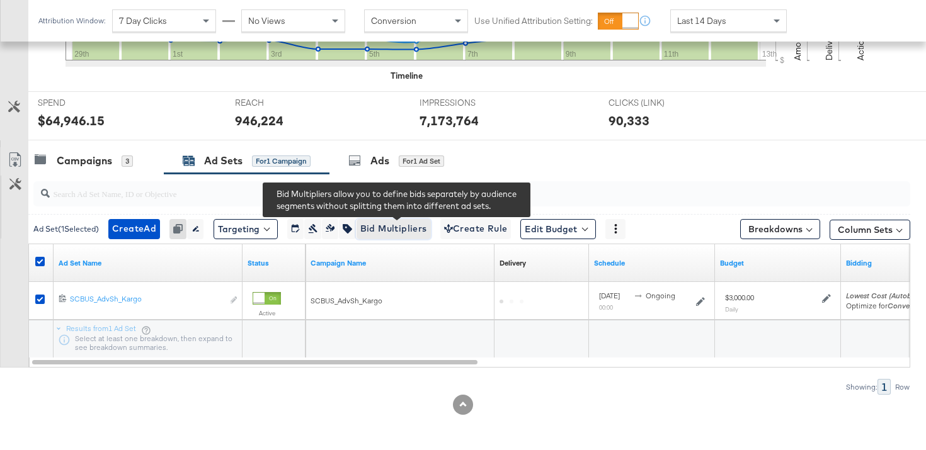
click at [401, 224] on span "Bid Multipliers" at bounding box center [393, 229] width 67 height 16
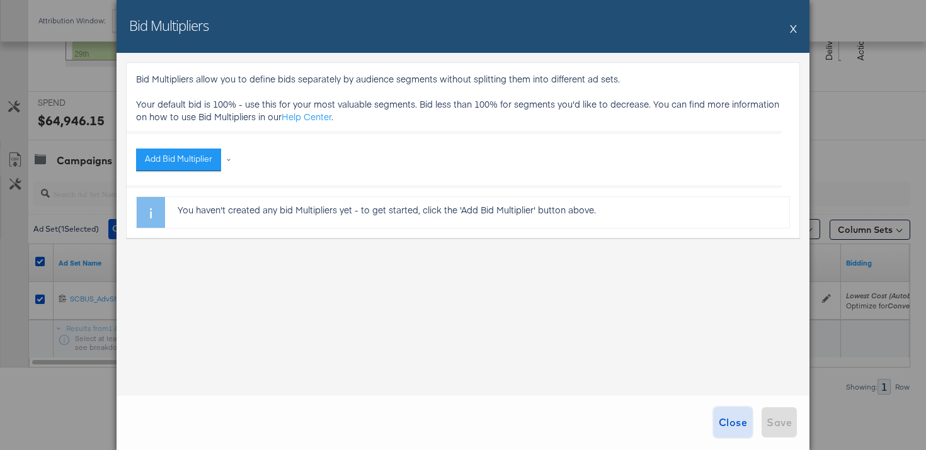
click at [737, 417] on span "Close" at bounding box center [733, 423] width 28 height 18
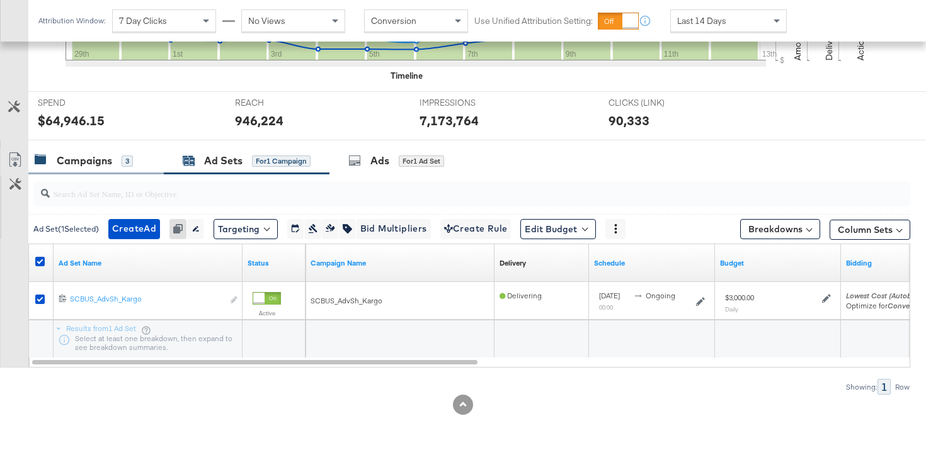
click at [105, 162] on div "Campaigns" at bounding box center [84, 161] width 55 height 14
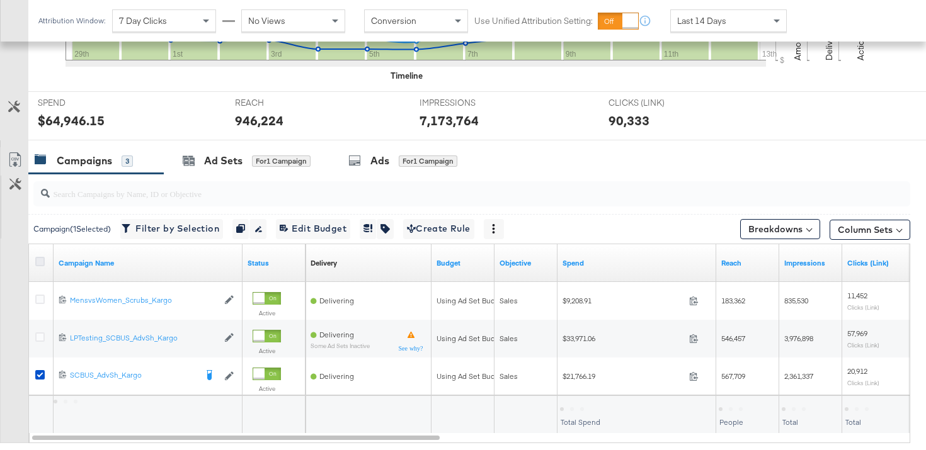
click at [44, 258] on icon at bounding box center [39, 261] width 9 height 9
click at [0, 0] on input "checkbox" at bounding box center [0, 0] width 0 height 0
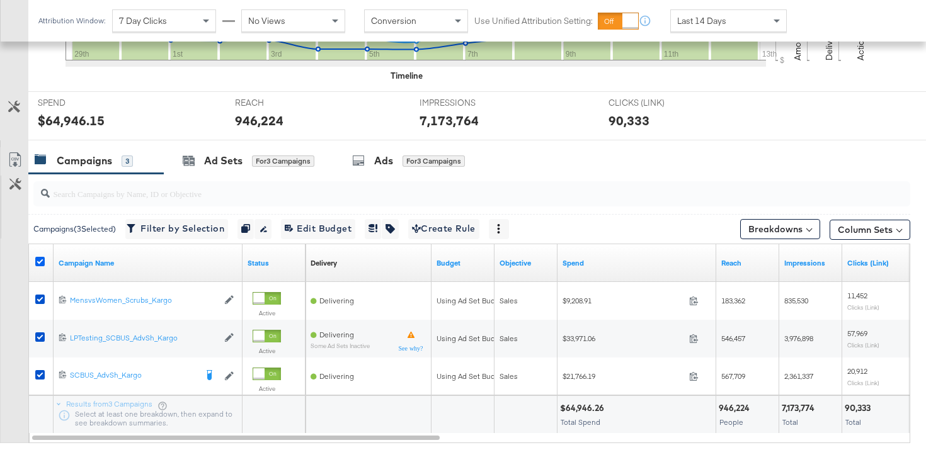
click at [44, 258] on icon at bounding box center [39, 261] width 9 height 9
click at [0, 0] on input "checkbox" at bounding box center [0, 0] width 0 height 0
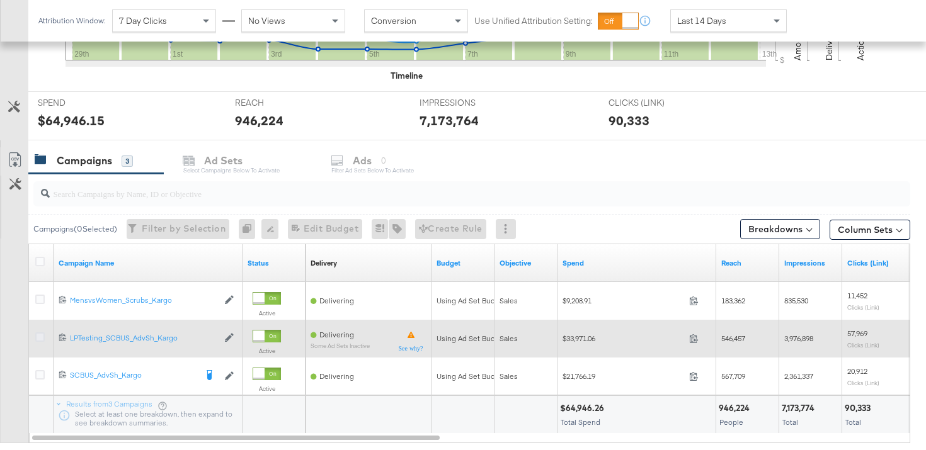
click at [42, 335] on icon at bounding box center [39, 337] width 9 height 9
click at [0, 0] on input "checkbox" at bounding box center [0, 0] width 0 height 0
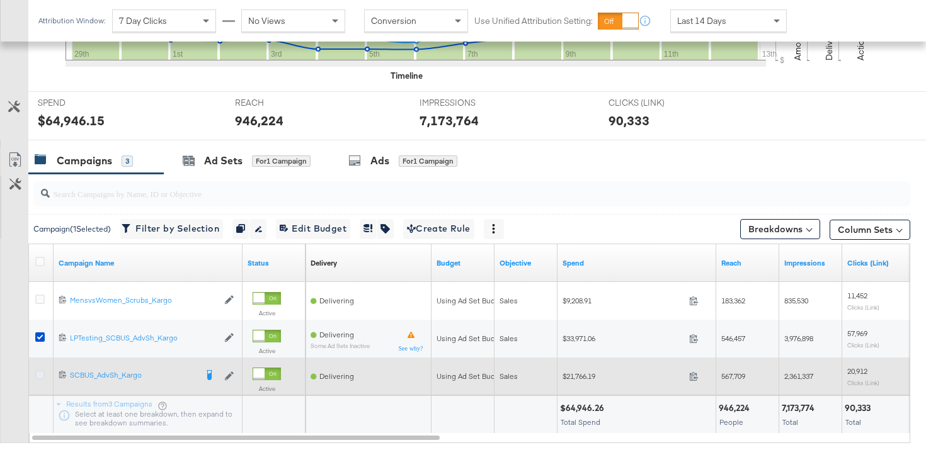
click at [41, 373] on icon at bounding box center [39, 374] width 9 height 9
click at [0, 0] on input "checkbox" at bounding box center [0, 0] width 0 height 0
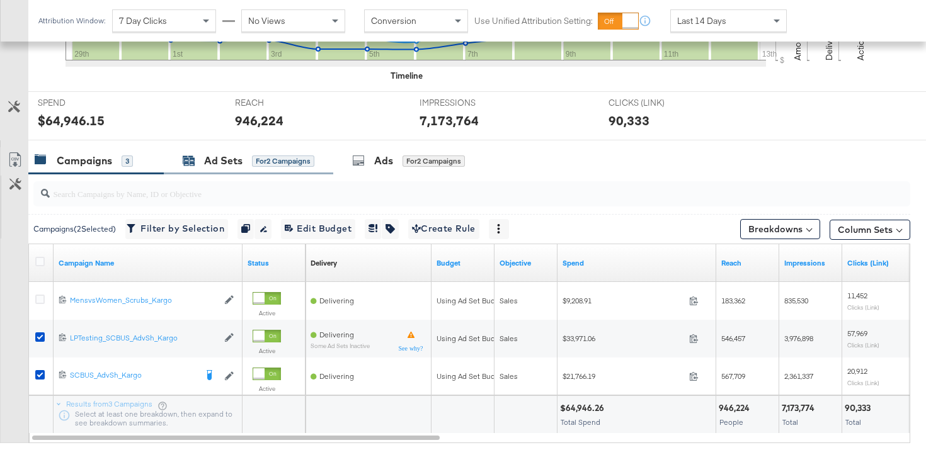
click at [231, 164] on div "Ad Sets" at bounding box center [223, 161] width 38 height 14
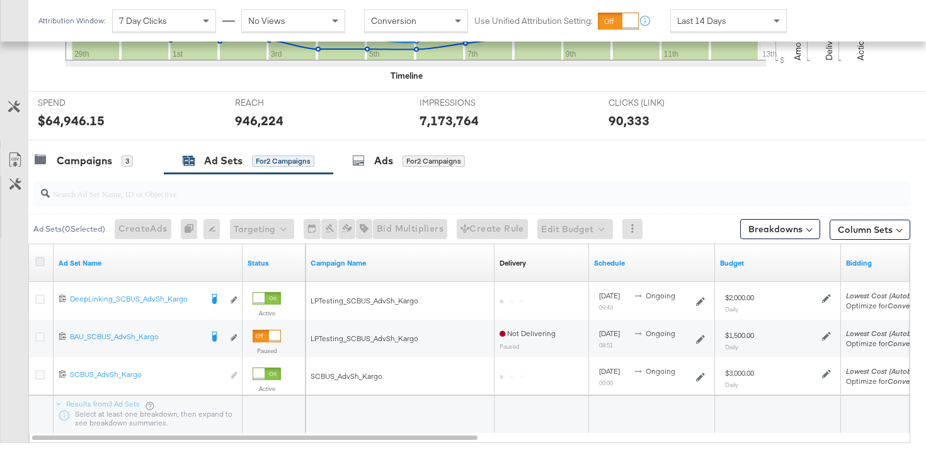
click at [36, 260] on icon at bounding box center [39, 261] width 9 height 9
click at [0, 0] on input "checkbox" at bounding box center [0, 0] width 0 height 0
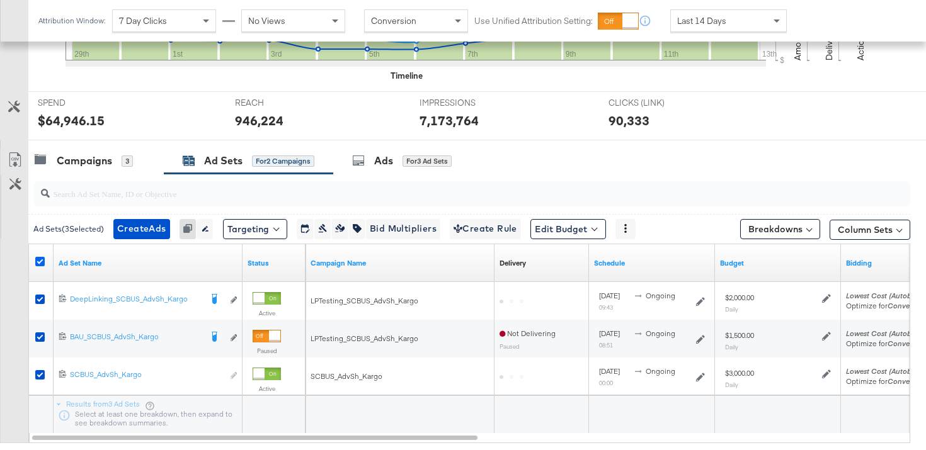
click at [38, 260] on icon at bounding box center [39, 261] width 9 height 9
click at [0, 0] on input "checkbox" at bounding box center [0, 0] width 0 height 0
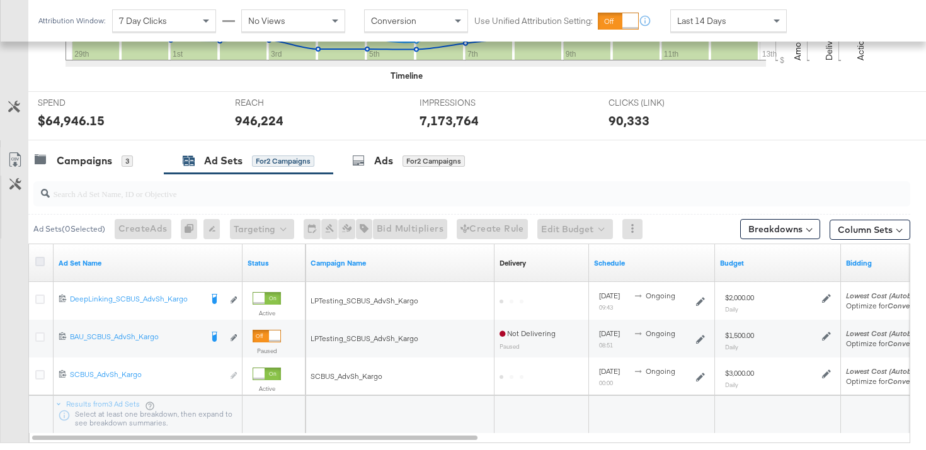
click at [38, 260] on icon at bounding box center [39, 261] width 9 height 9
click at [0, 0] on input "checkbox" at bounding box center [0, 0] width 0 height 0
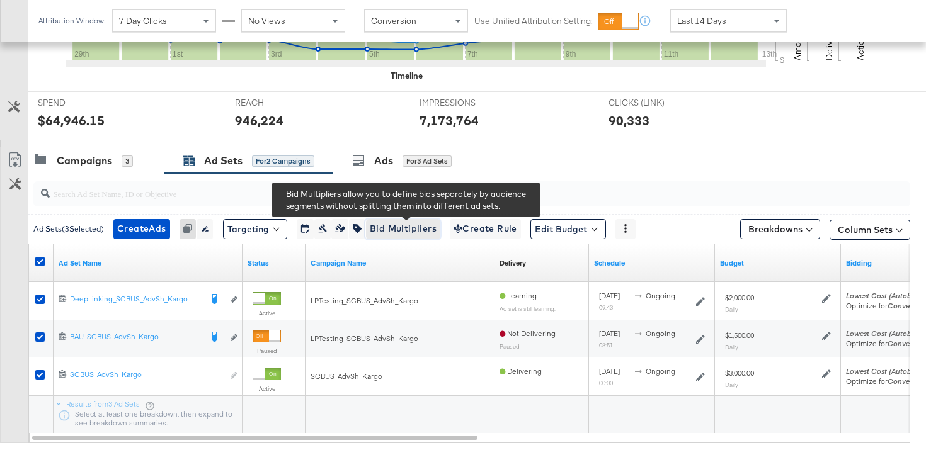
click at [429, 226] on span "Bid Multipliers" at bounding box center [403, 229] width 67 height 16
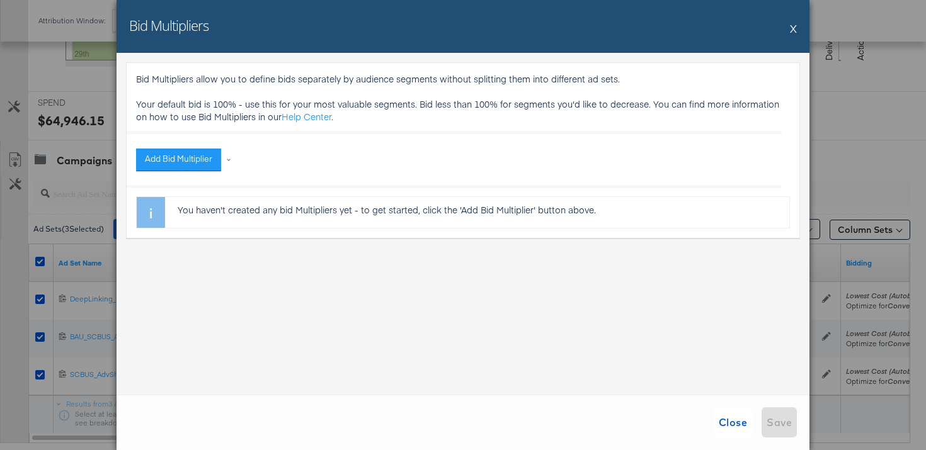
click at [794, 31] on button "X" at bounding box center [793, 28] width 7 height 25
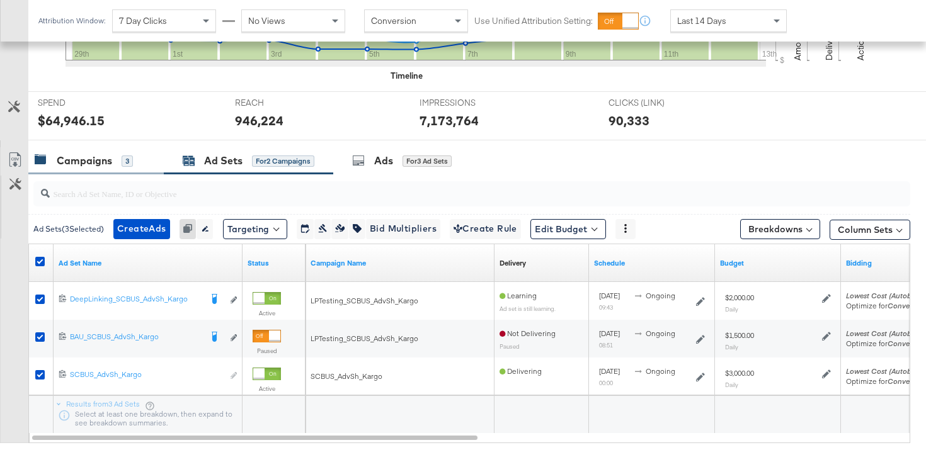
click at [111, 154] on div "Campaigns" at bounding box center [84, 161] width 55 height 14
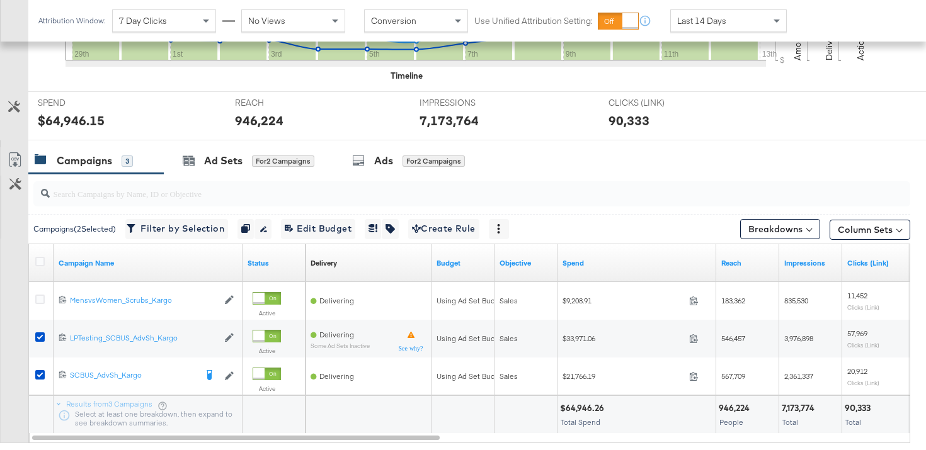
click at [37, 255] on div at bounding box center [41, 263] width 23 height 23
click at [38, 256] on div at bounding box center [41, 263] width 23 height 23
click at [38, 257] on icon at bounding box center [39, 261] width 9 height 9
click at [0, 0] on input "checkbox" at bounding box center [0, 0] width 0 height 0
click at [38, 257] on icon at bounding box center [39, 261] width 9 height 9
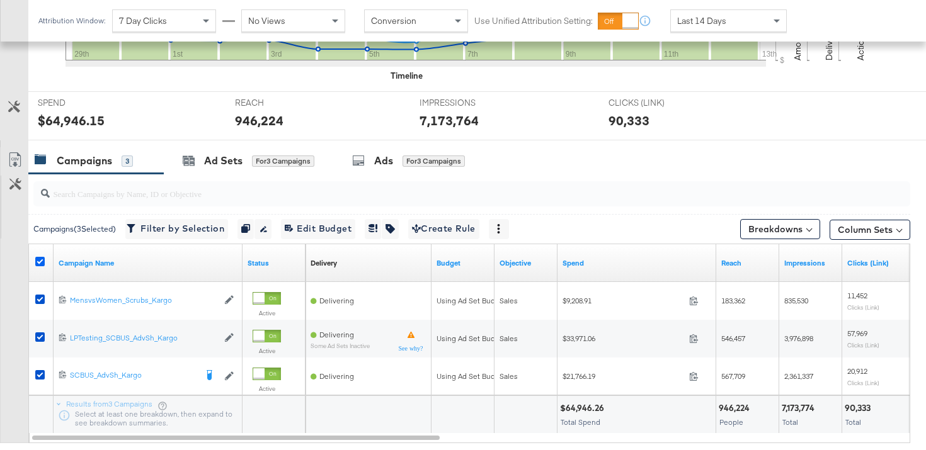
click at [0, 0] on input "checkbox" at bounding box center [0, 0] width 0 height 0
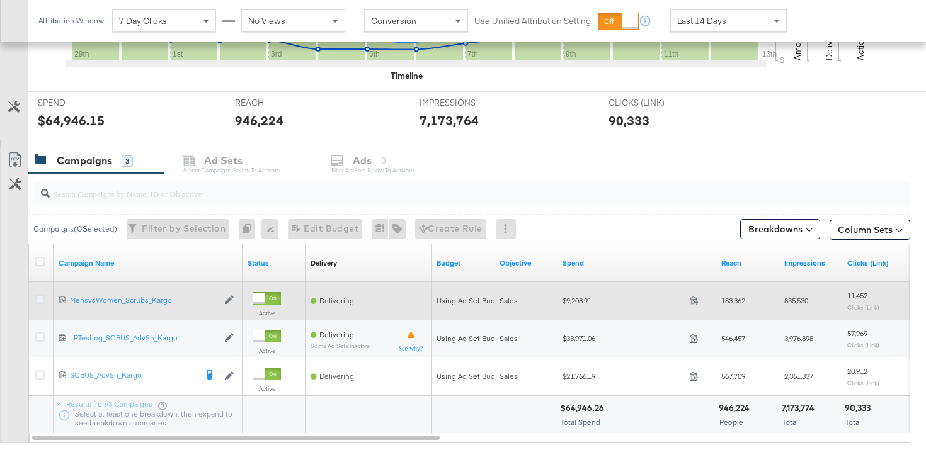
click at [39, 302] on icon at bounding box center [39, 299] width 9 height 9
click at [0, 0] on input "checkbox" at bounding box center [0, 0] width 0 height 0
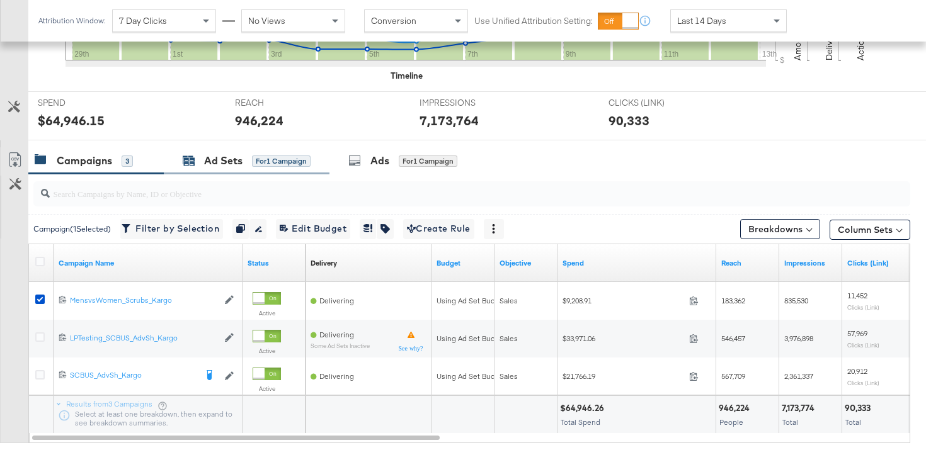
click at [236, 159] on div "Ad Sets" at bounding box center [223, 161] width 38 height 14
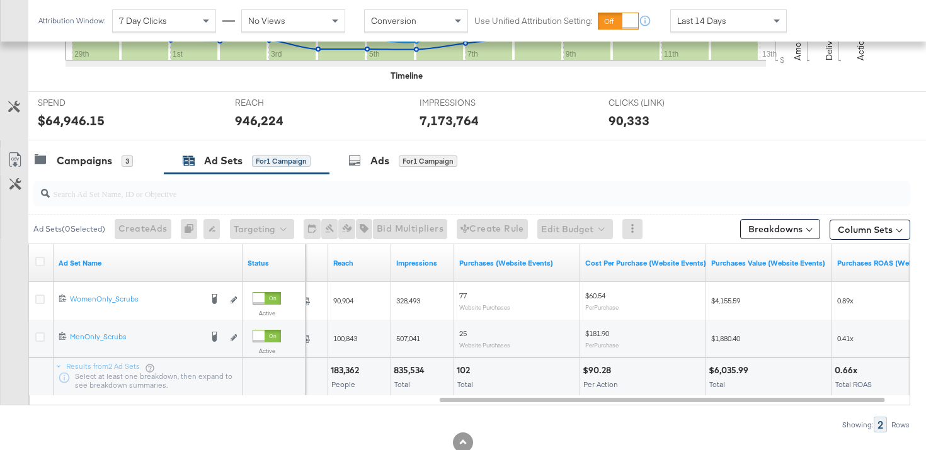
scroll to position [0, 0]
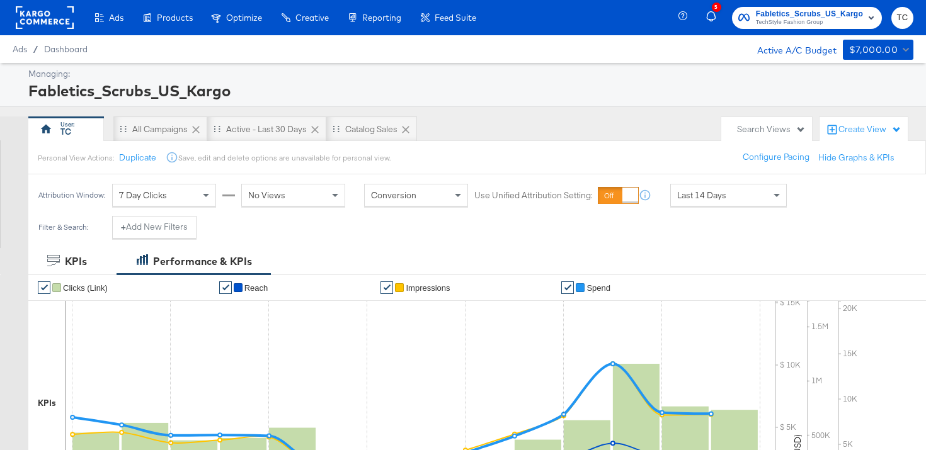
click at [787, 14] on span "Fabletics_Scrubs_US_Kargo" at bounding box center [809, 14] width 107 height 13
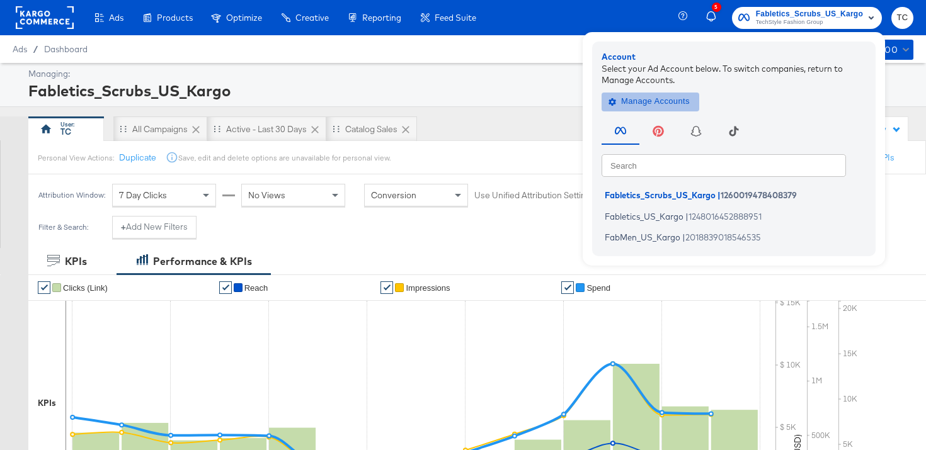
click at [666, 105] on span "Manage Accounts" at bounding box center [650, 101] width 79 height 14
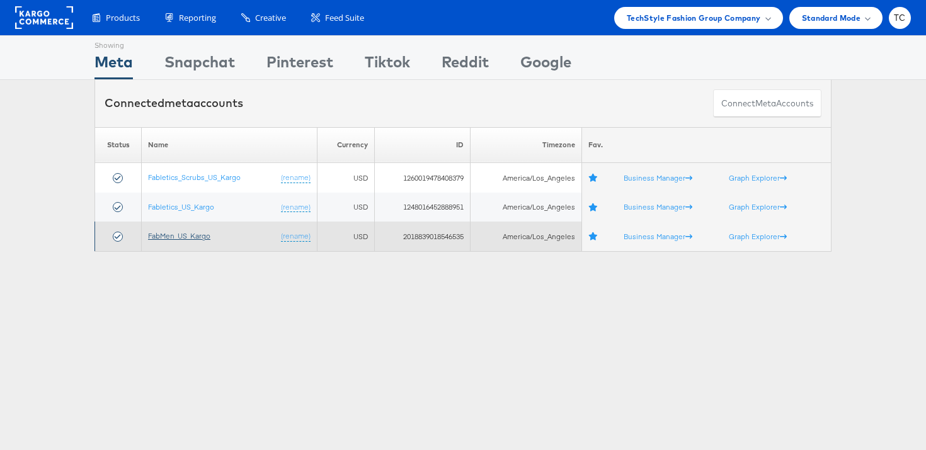
click at [190, 234] on link "FabMen_US_Kargo" at bounding box center [179, 235] width 62 height 9
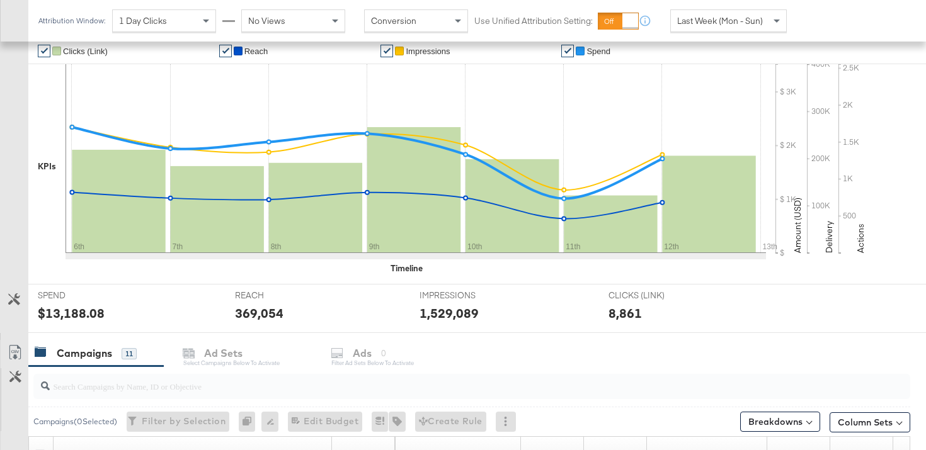
scroll to position [589, 0]
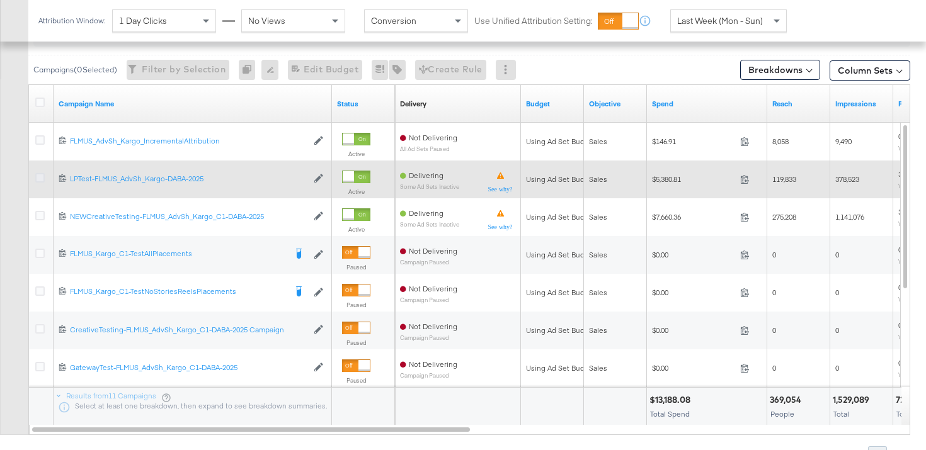
click at [40, 180] on icon at bounding box center [39, 177] width 9 height 9
click at [0, 0] on input "checkbox" at bounding box center [0, 0] width 0 height 0
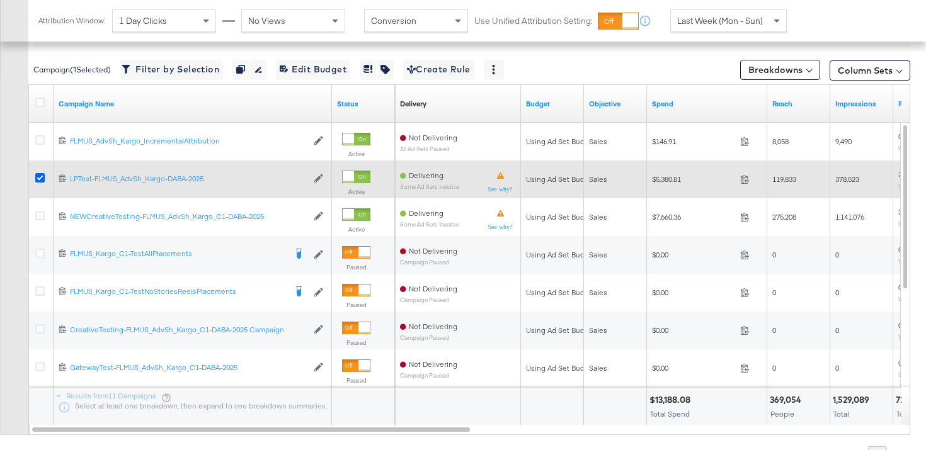
click at [40, 175] on icon at bounding box center [39, 177] width 9 height 9
click at [0, 0] on input "checkbox" at bounding box center [0, 0] width 0 height 0
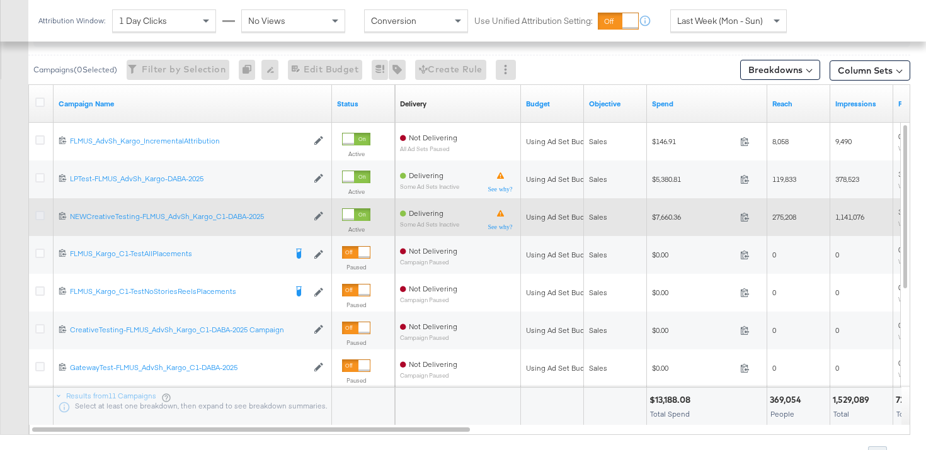
click at [40, 218] on icon at bounding box center [39, 215] width 9 height 9
click at [0, 0] on input "checkbox" at bounding box center [0, 0] width 0 height 0
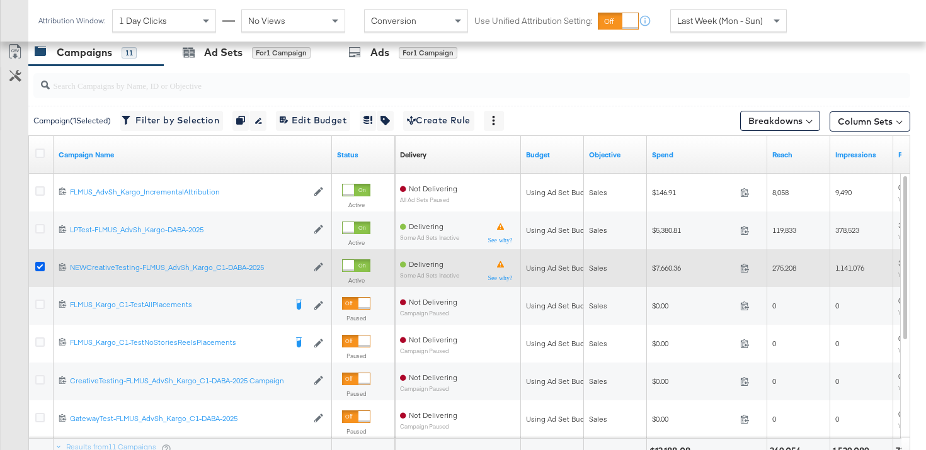
scroll to position [490, 0]
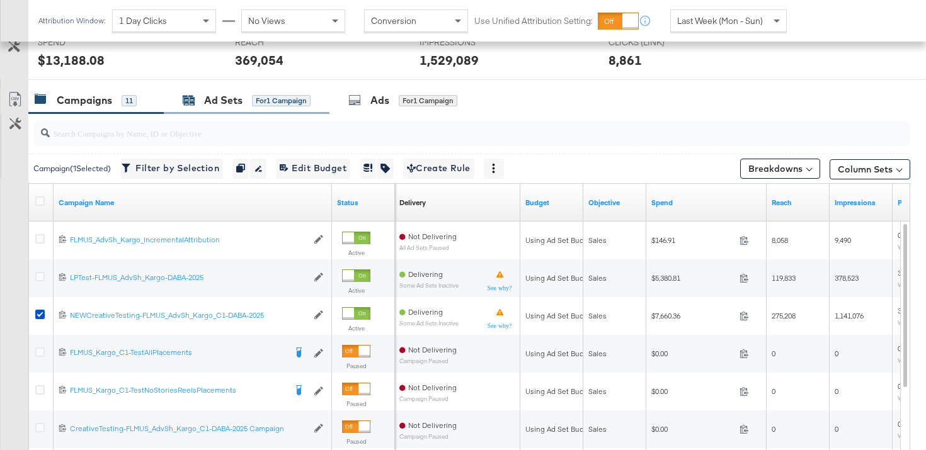
click at [212, 97] on div "Ad Sets" at bounding box center [223, 100] width 38 height 14
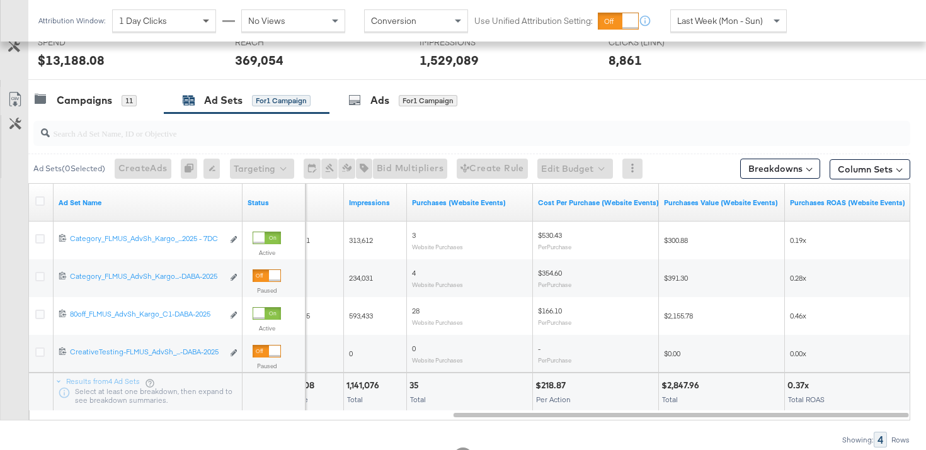
click at [203, 23] on span at bounding box center [208, 20] width 16 height 21
click at [201, 26] on span at bounding box center [208, 20] width 16 height 21
click at [180, 30] on div "1 Day Clicks" at bounding box center [164, 20] width 103 height 21
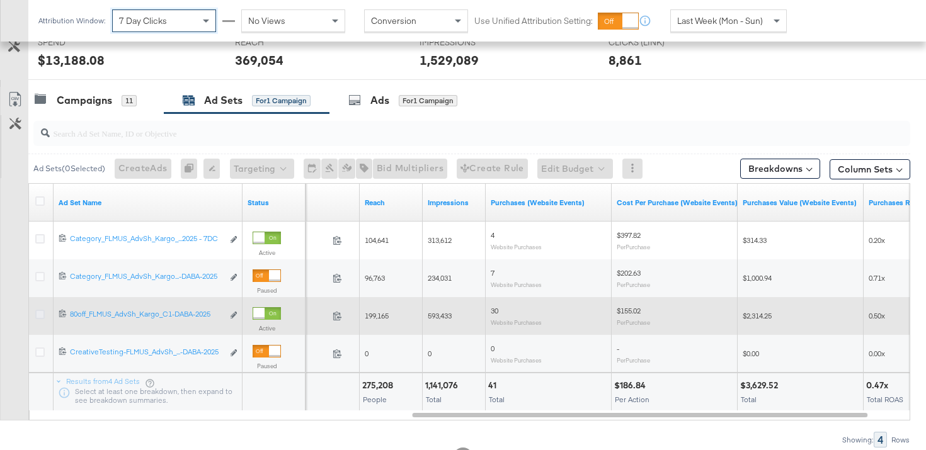
click at [40, 315] on icon at bounding box center [39, 314] width 9 height 9
click at [0, 0] on input "checkbox" at bounding box center [0, 0] width 0 height 0
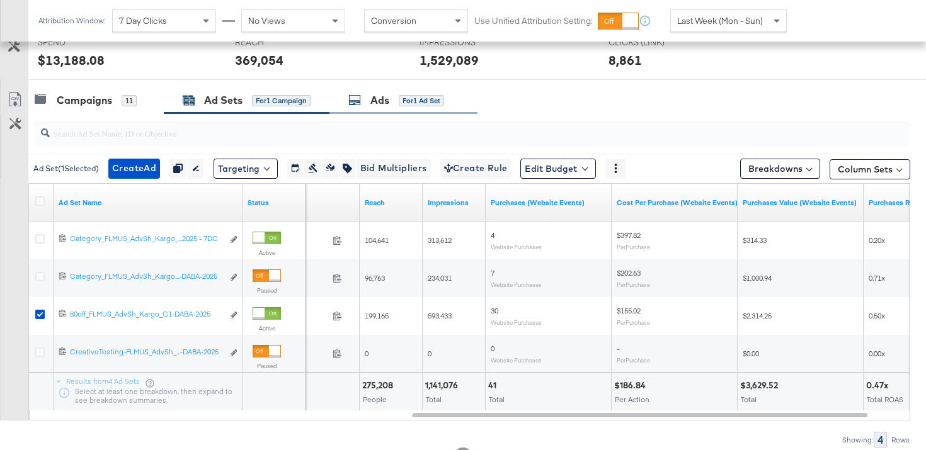
click at [360, 102] on icon at bounding box center [354, 100] width 13 height 13
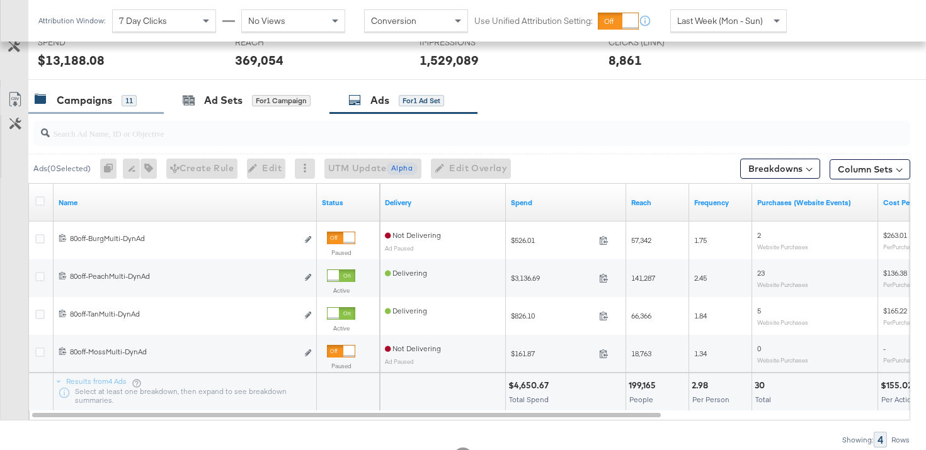
click at [141, 94] on div "Campaigns 11" at bounding box center [90, 100] width 110 height 14
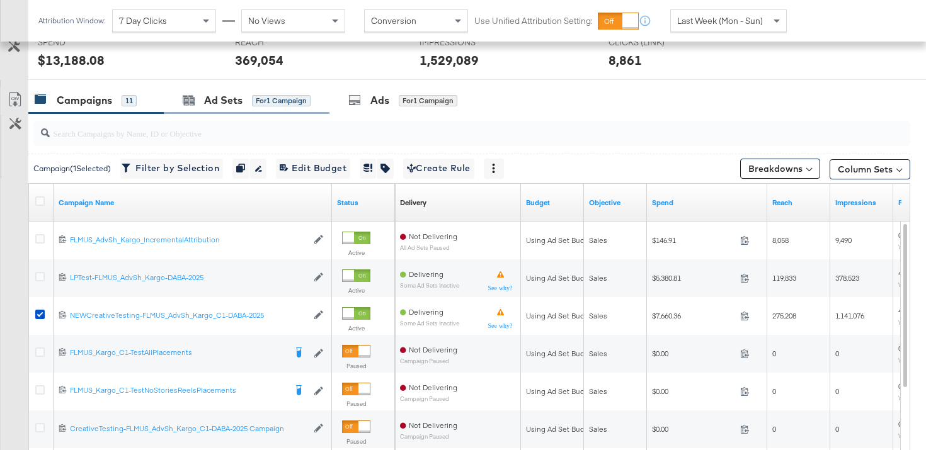
click at [222, 110] on div "Ad Sets for 1 Campaign" at bounding box center [247, 100] width 166 height 27
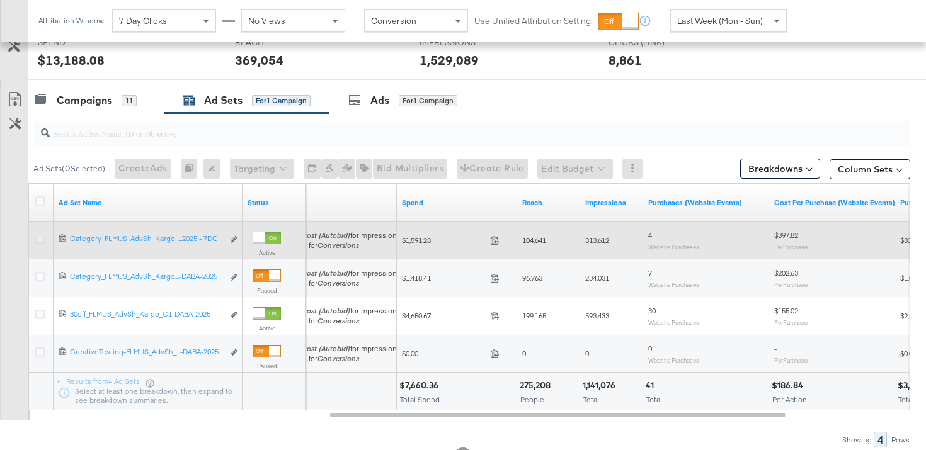
click at [38, 242] on icon at bounding box center [39, 238] width 9 height 9
click at [0, 0] on input "checkbox" at bounding box center [0, 0] width 0 height 0
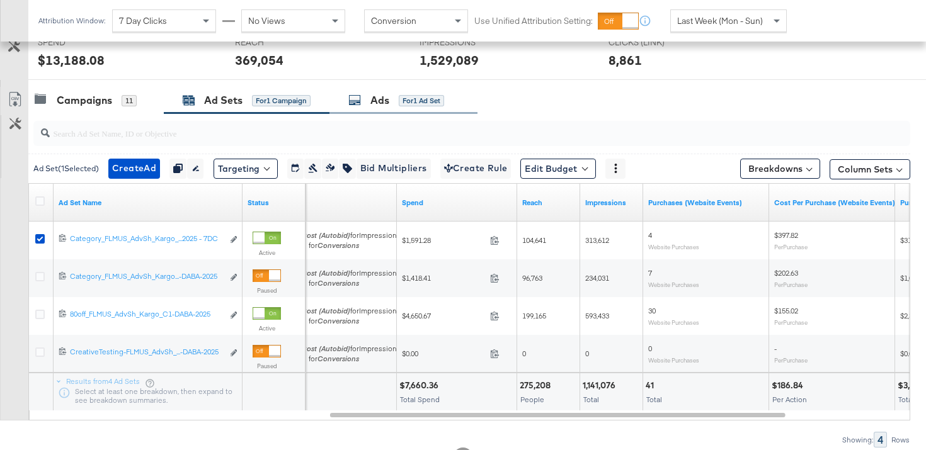
click at [361, 103] on icon at bounding box center [354, 100] width 13 height 13
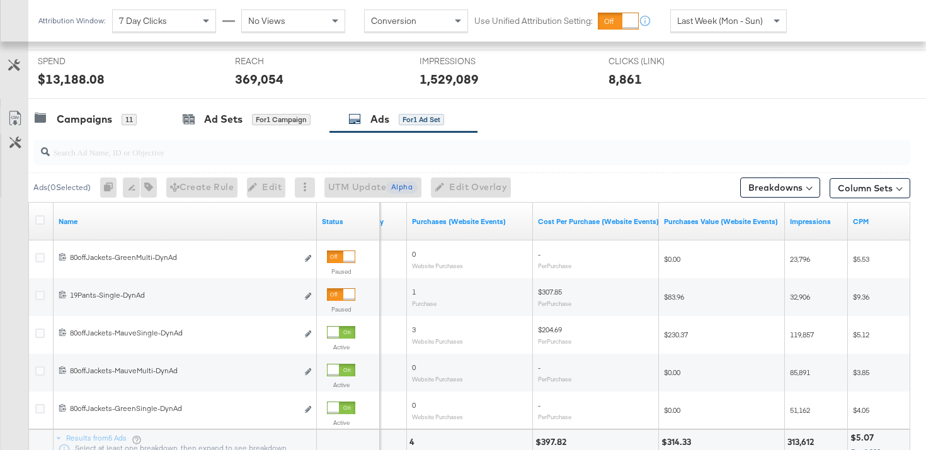
scroll to position [411, 0]
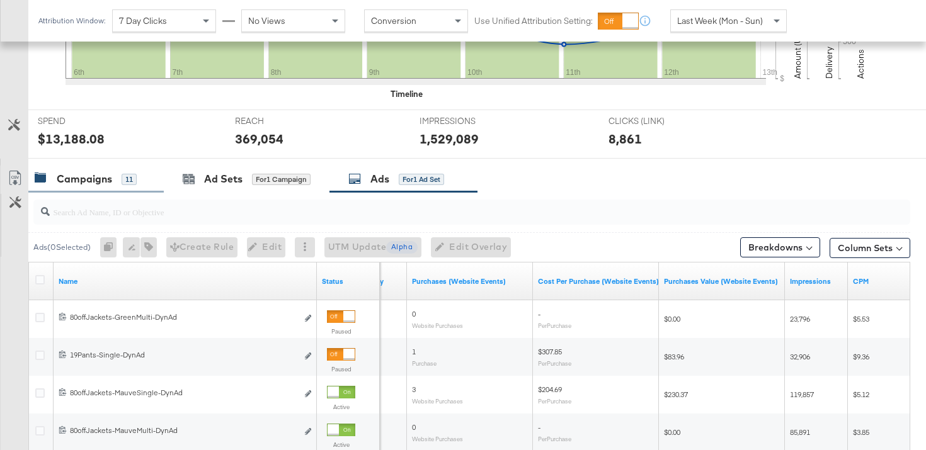
click at [112, 169] on div "Campaigns 11" at bounding box center [95, 179] width 135 height 27
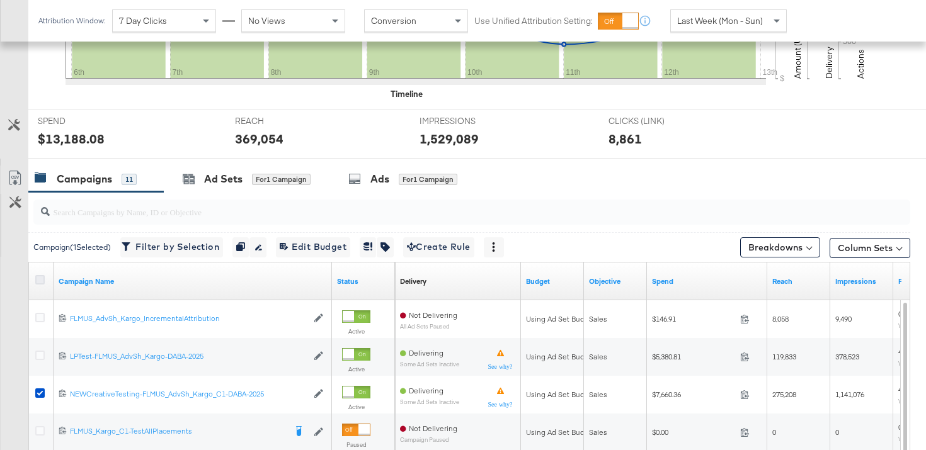
click at [39, 277] on icon at bounding box center [39, 279] width 9 height 9
click at [0, 0] on input "checkbox" at bounding box center [0, 0] width 0 height 0
click at [39, 277] on icon at bounding box center [39, 279] width 9 height 9
click at [0, 0] on input "checkbox" at bounding box center [0, 0] width 0 height 0
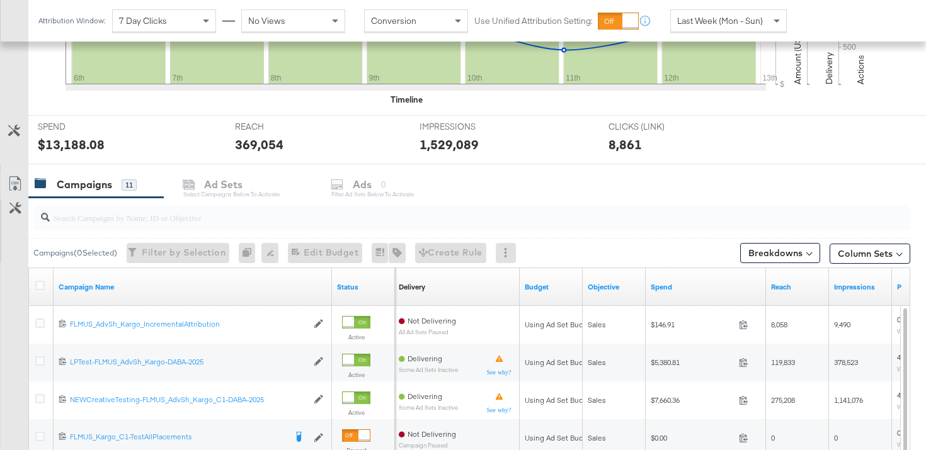
scroll to position [442, 0]
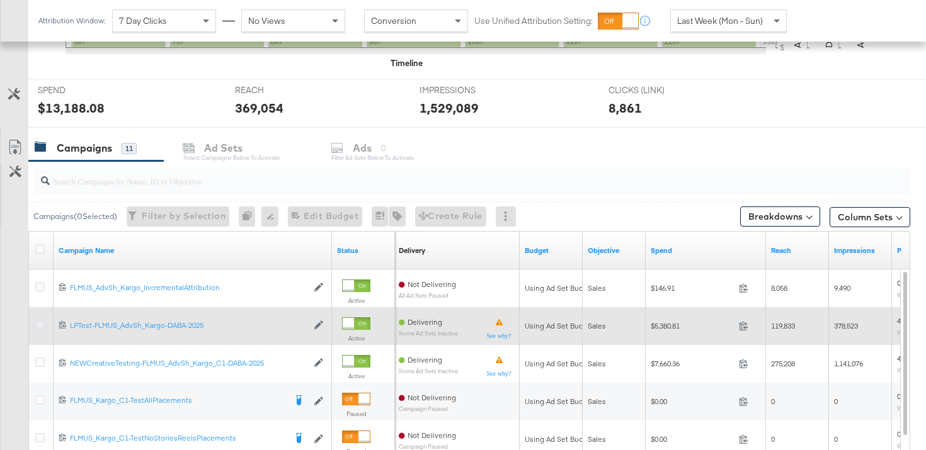
click at [42, 328] on icon at bounding box center [39, 324] width 9 height 9
click at [0, 0] on input "checkbox" at bounding box center [0, 0] width 0 height 0
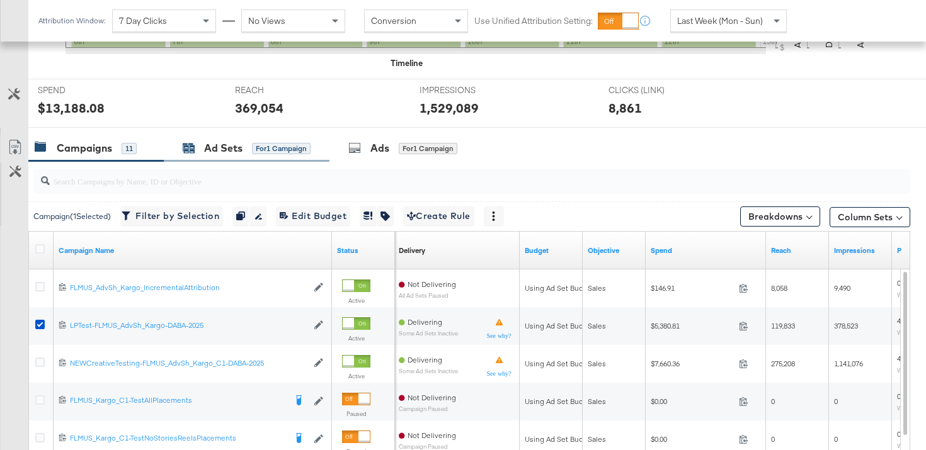
click at [227, 146] on div "Ad Sets" at bounding box center [223, 148] width 38 height 14
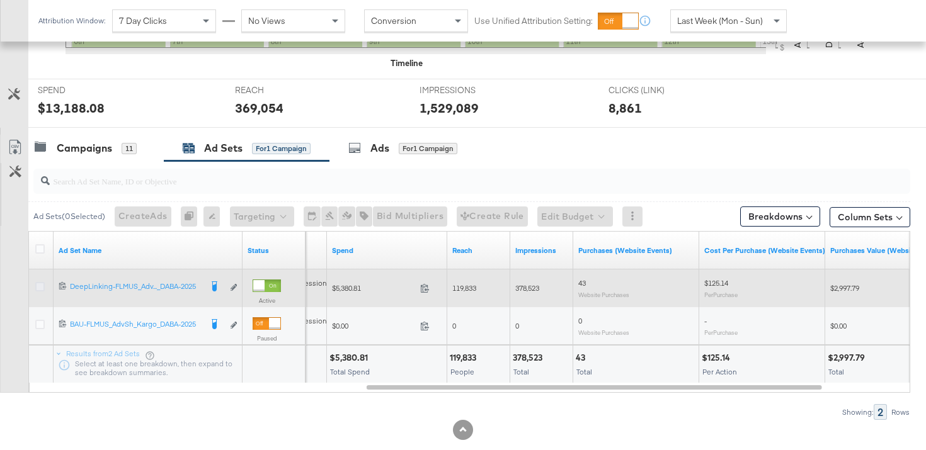
click at [39, 288] on icon at bounding box center [39, 286] width 9 height 9
click at [0, 0] on input "checkbox" at bounding box center [0, 0] width 0 height 0
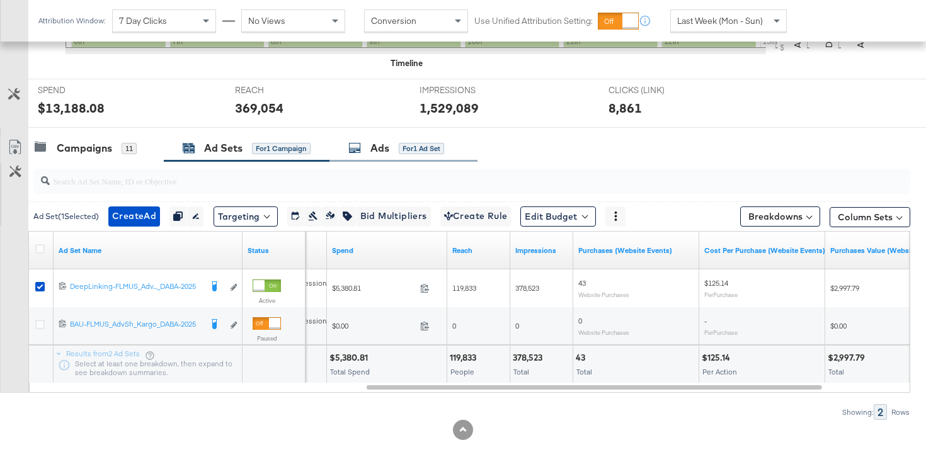
click at [358, 153] on icon at bounding box center [354, 148] width 13 height 13
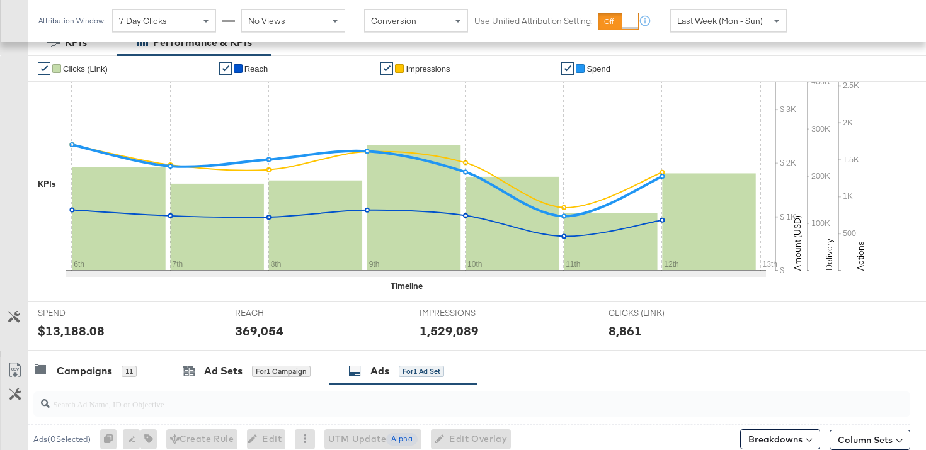
scroll to position [0, 0]
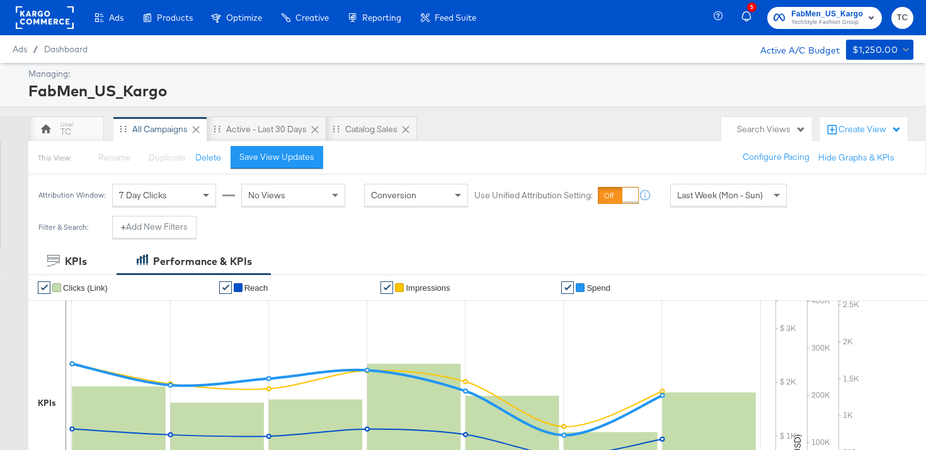
click at [795, 21] on span "TechStyle Fashion Group" at bounding box center [827, 23] width 72 height 10
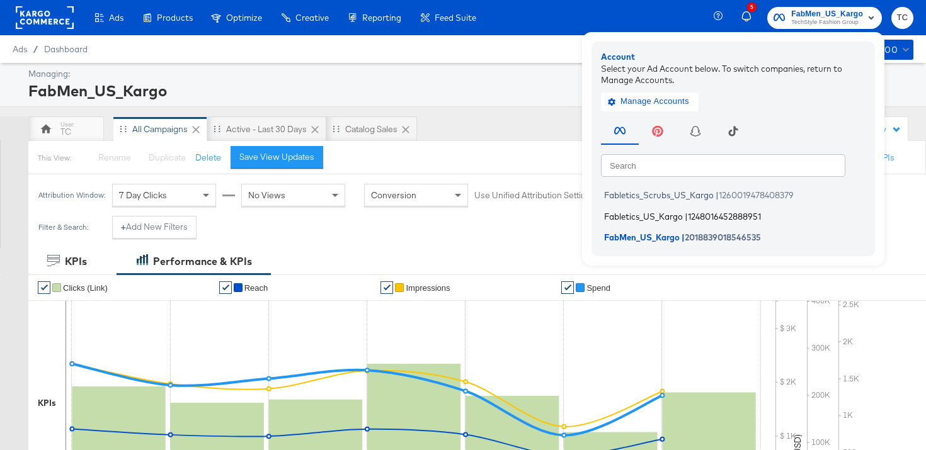
click at [701, 212] on span "1248016452888951" at bounding box center [724, 216] width 73 height 10
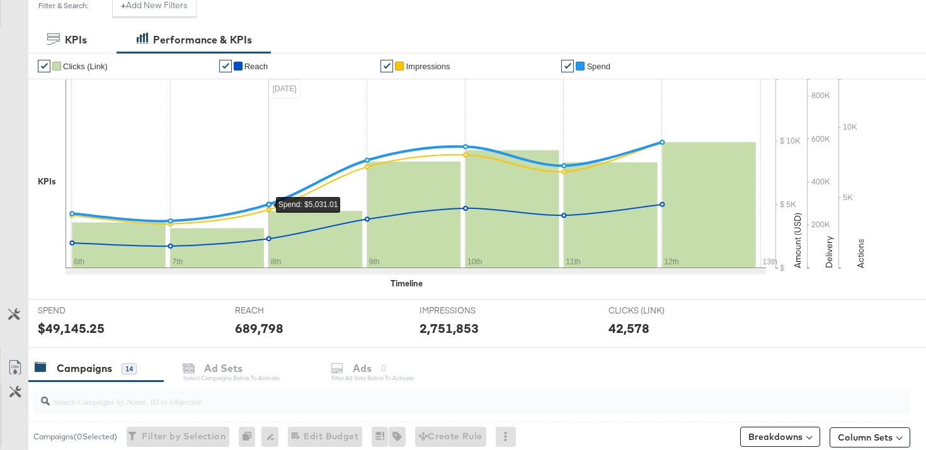
scroll to position [476, 0]
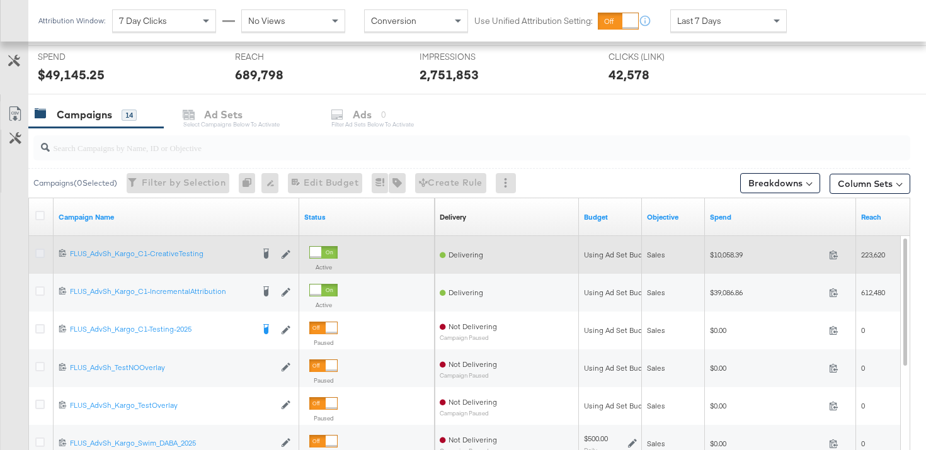
click at [40, 255] on icon at bounding box center [39, 253] width 9 height 9
click at [0, 0] on input "checkbox" at bounding box center [0, 0] width 0 height 0
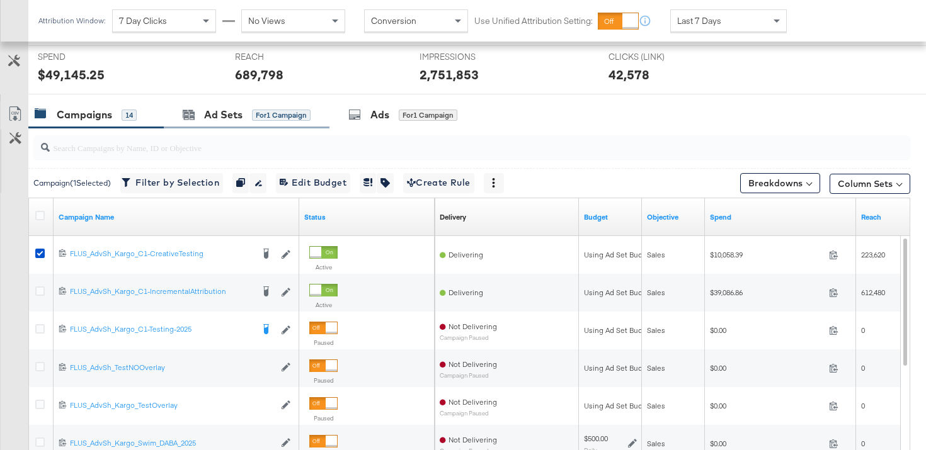
click at [248, 104] on div "Ad Sets for 1 Campaign" at bounding box center [247, 114] width 166 height 27
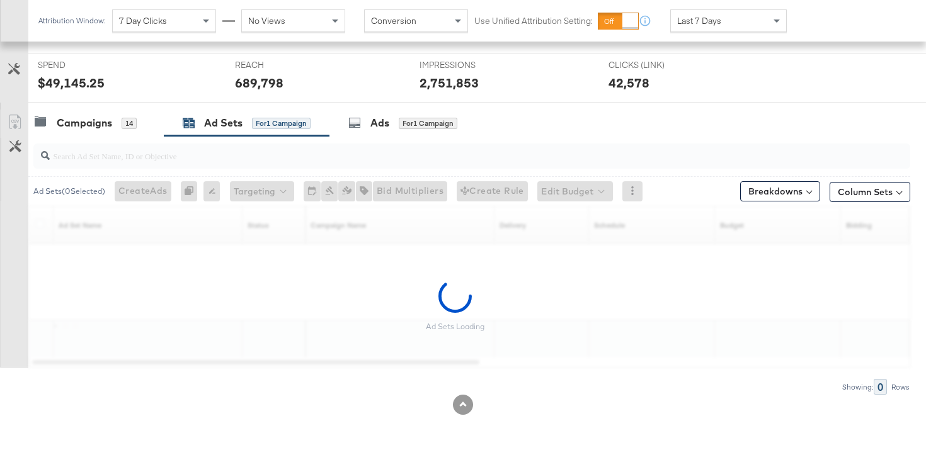
scroll to position [430, 0]
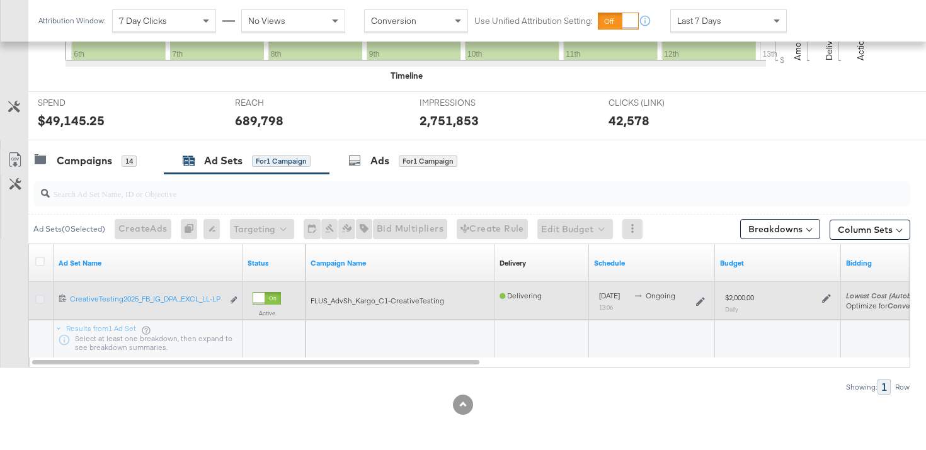
click at [40, 301] on icon at bounding box center [39, 299] width 9 height 9
click at [0, 0] on input "checkbox" at bounding box center [0, 0] width 0 height 0
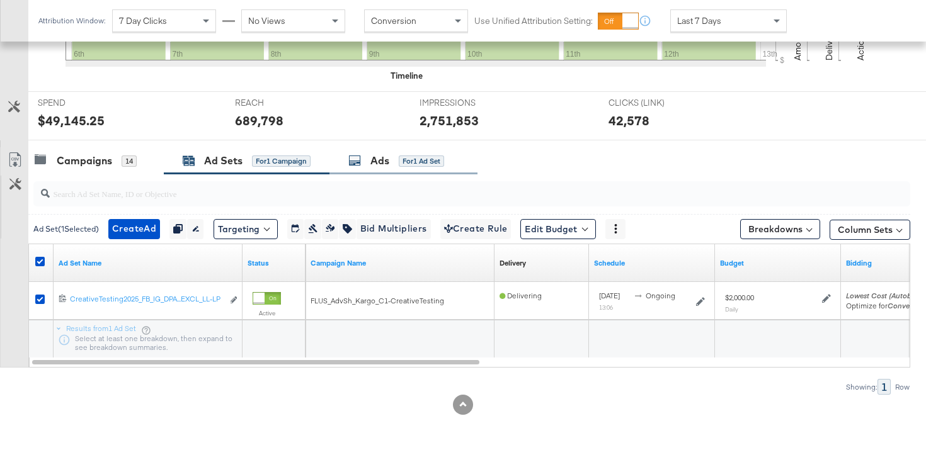
click at [375, 164] on div "Ads" at bounding box center [379, 161] width 19 height 14
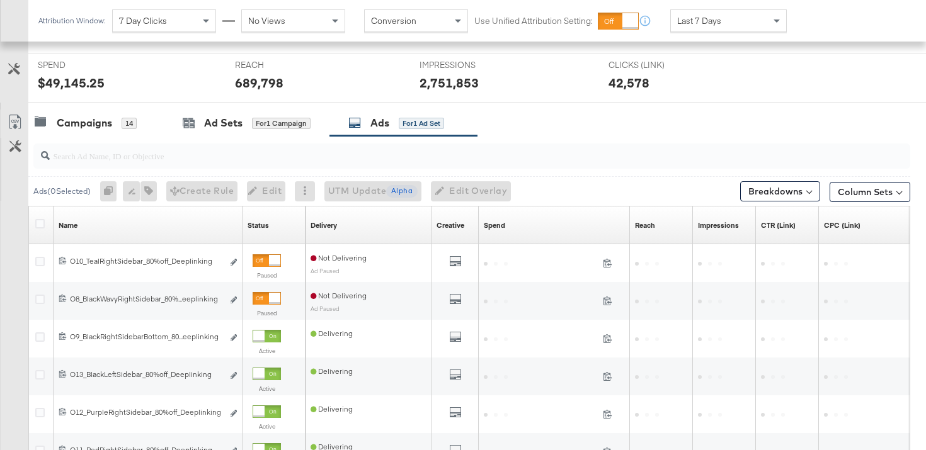
scroll to position [476, 0]
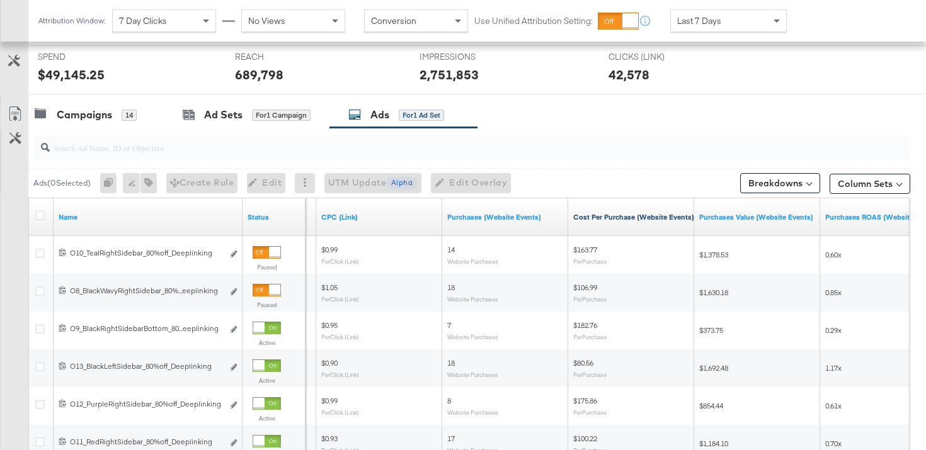
click at [581, 214] on link "Cost Per Purchase (Website Events)" at bounding box center [633, 217] width 121 height 10
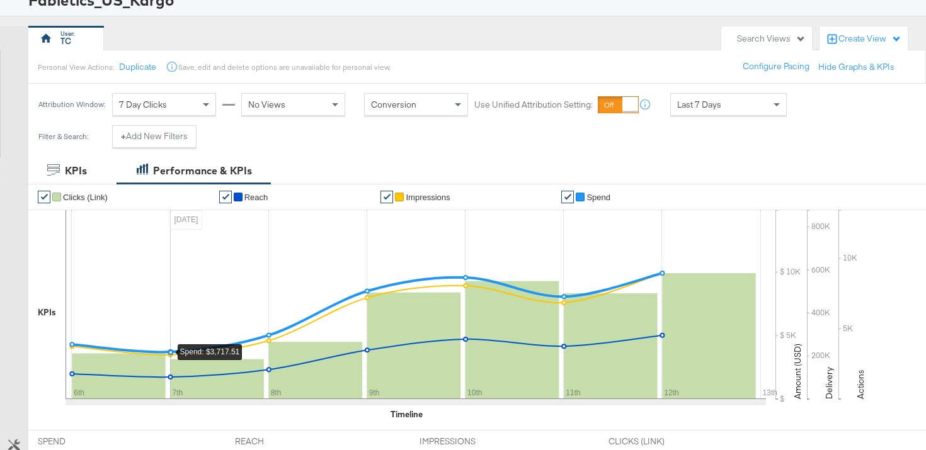
scroll to position [343, 0]
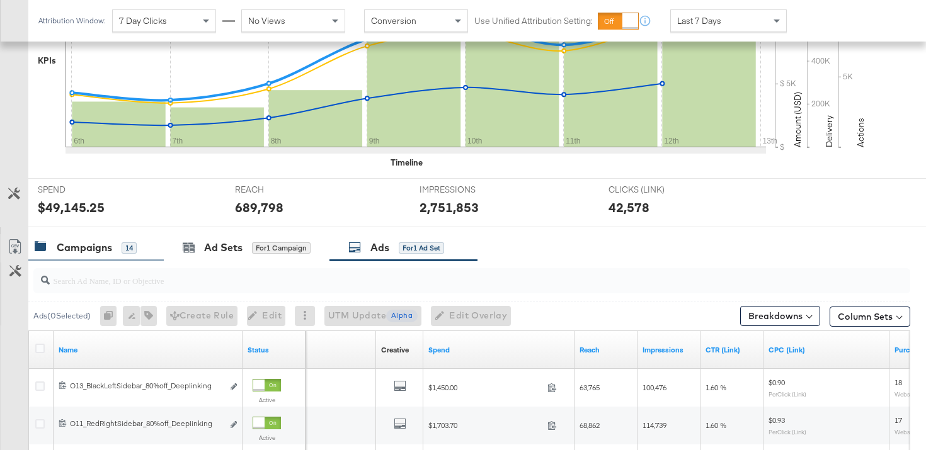
click at [92, 246] on div "Campaigns" at bounding box center [84, 248] width 55 height 14
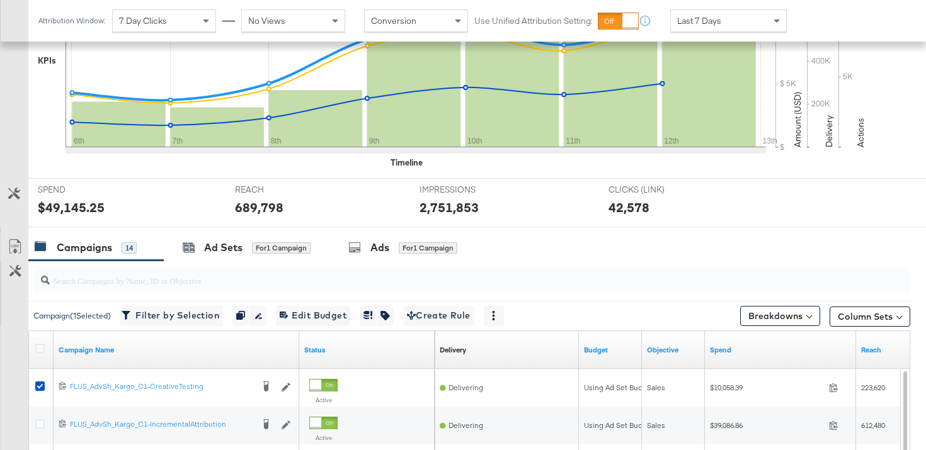
scroll to position [457, 0]
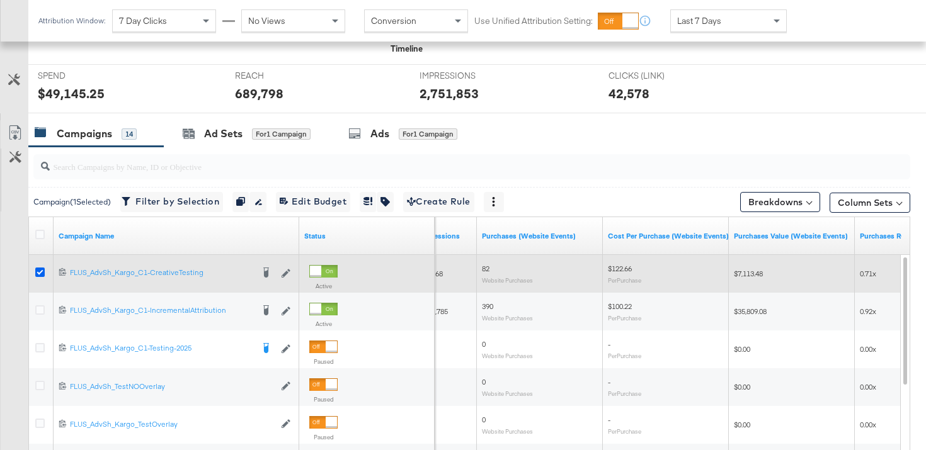
drag, startPoint x: 38, startPoint y: 267, endPoint x: 38, endPoint y: 275, distance: 8.2
click at [38, 268] on icon at bounding box center [39, 272] width 9 height 9
click at [0, 0] on input "checkbox" at bounding box center [0, 0] width 0 height 0
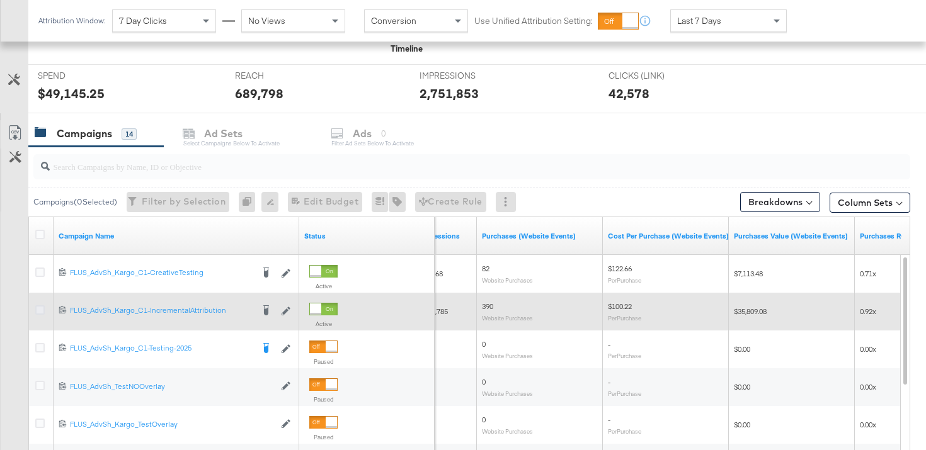
click at [39, 311] on icon at bounding box center [39, 310] width 9 height 9
click at [0, 0] on input "checkbox" at bounding box center [0, 0] width 0 height 0
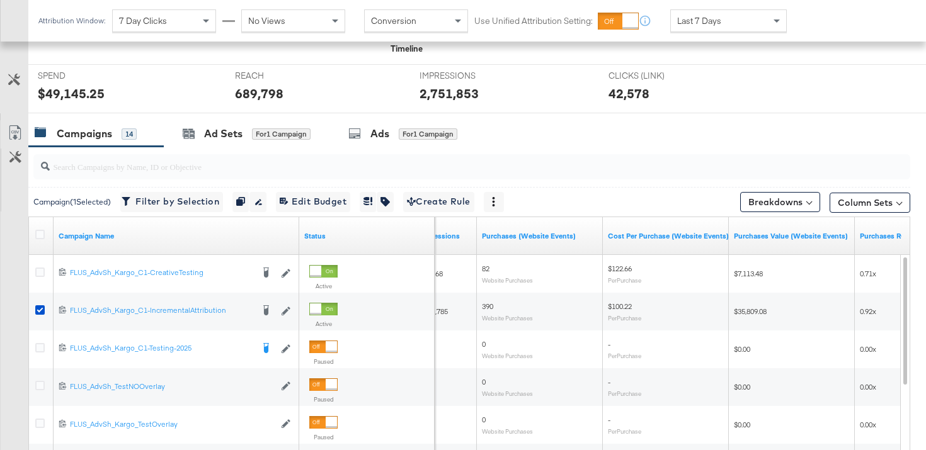
click at [228, 117] on div at bounding box center [463, 118] width 926 height 10
click at [228, 128] on div "Ad Sets" at bounding box center [223, 134] width 38 height 14
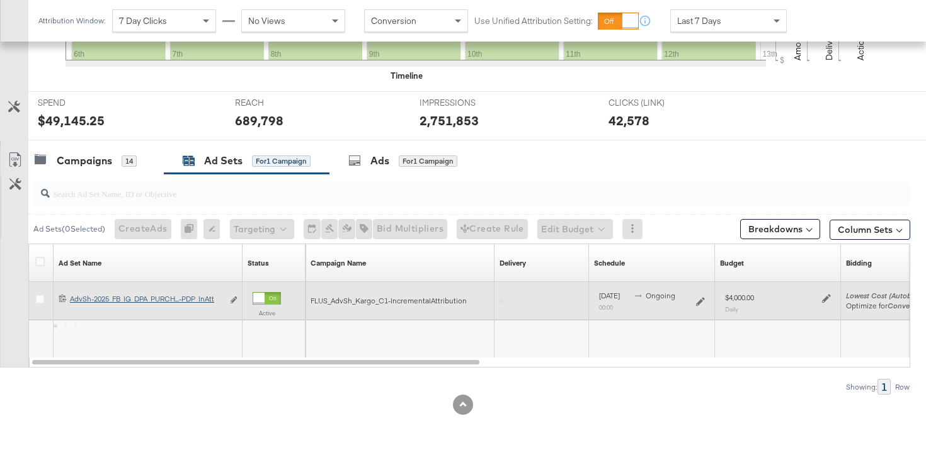
scroll to position [430, 0]
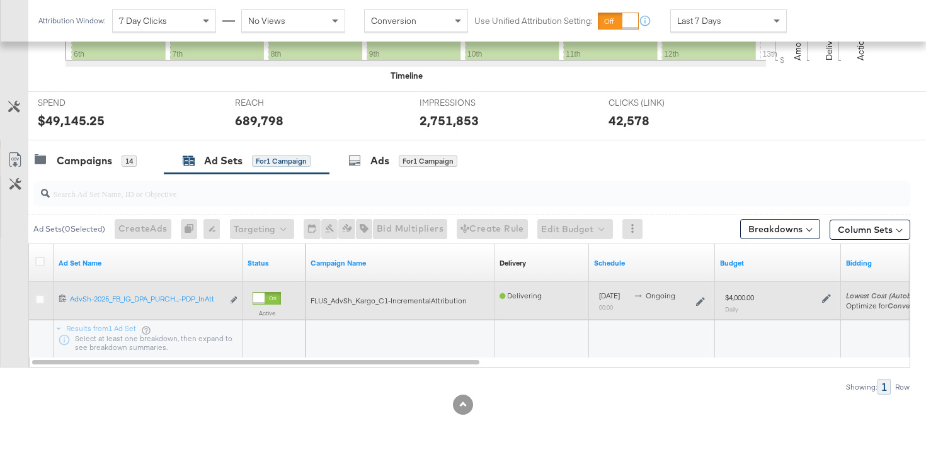
click at [34, 299] on div at bounding box center [41, 301] width 23 height 23
click at [37, 299] on icon at bounding box center [39, 299] width 9 height 9
click at [0, 0] on input "checkbox" at bounding box center [0, 0] width 0 height 0
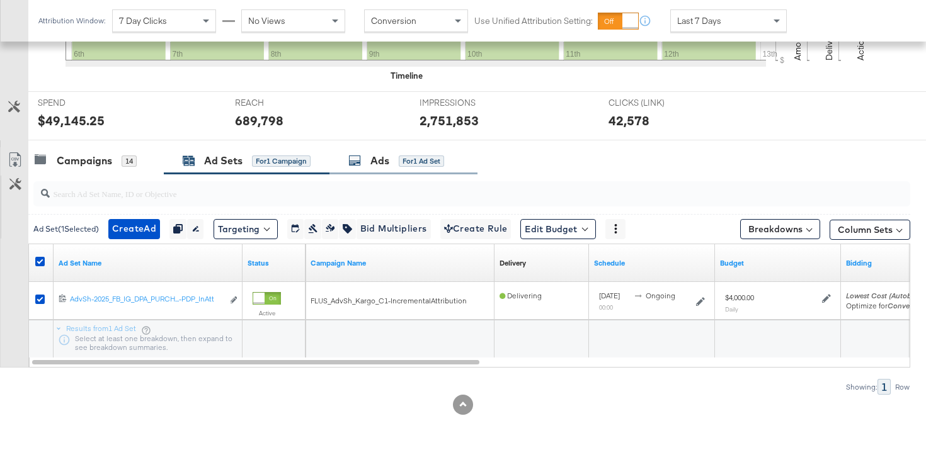
click at [416, 164] on div "for 1 Ad Set" at bounding box center [421, 161] width 45 height 11
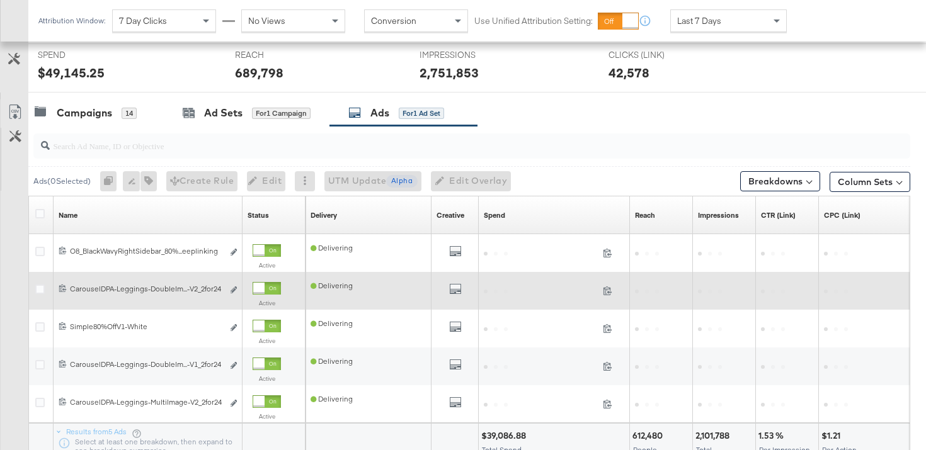
scroll to position [481, 0]
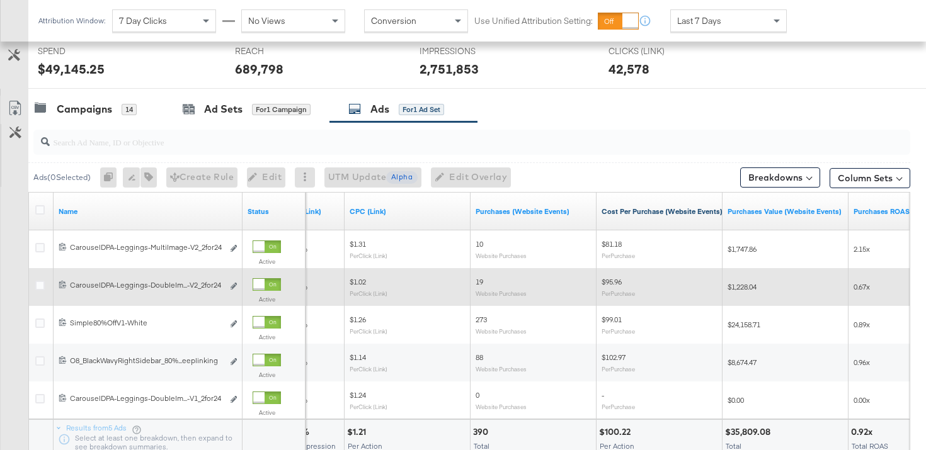
click at [657, 213] on link "Cost Per Purchase (Website Events) ↑" at bounding box center [665, 212] width 127 height 10
click at [657, 213] on link "Cost Per Purchase (Website Events) ↓" at bounding box center [665, 212] width 127 height 10
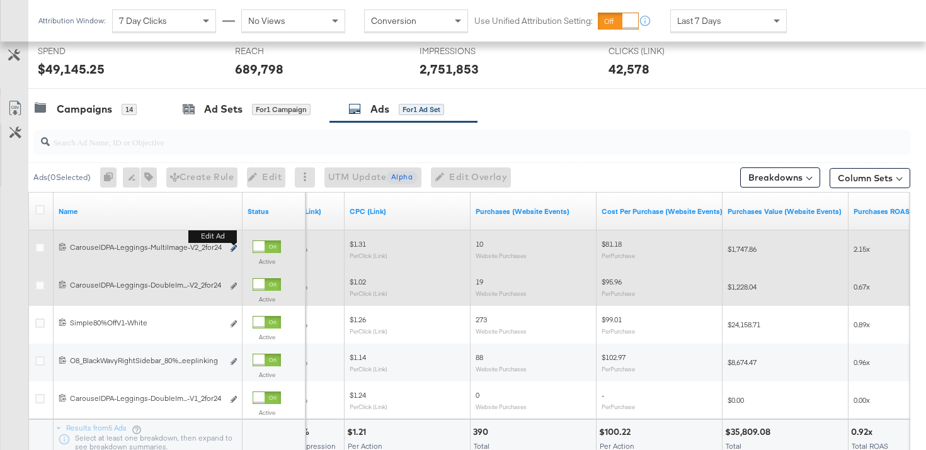
click at [236, 249] on icon "link" at bounding box center [234, 248] width 6 height 7
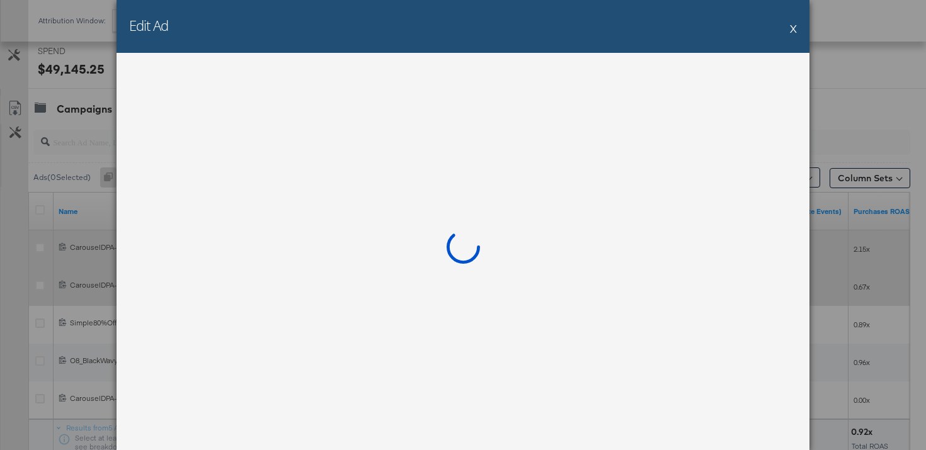
click at [236, 250] on div at bounding box center [463, 252] width 693 height 398
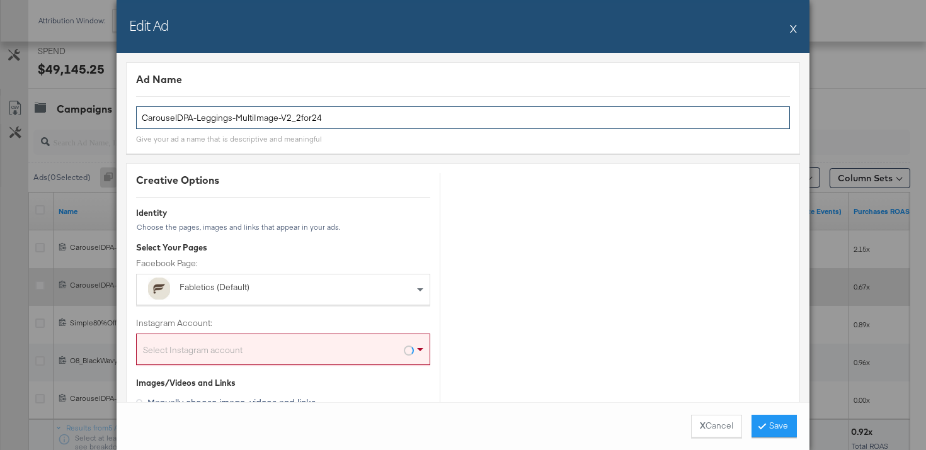
click at [345, 123] on input "CarouselDPA-Leggings-MultiImage-V2_2for24" at bounding box center [463, 117] width 654 height 23
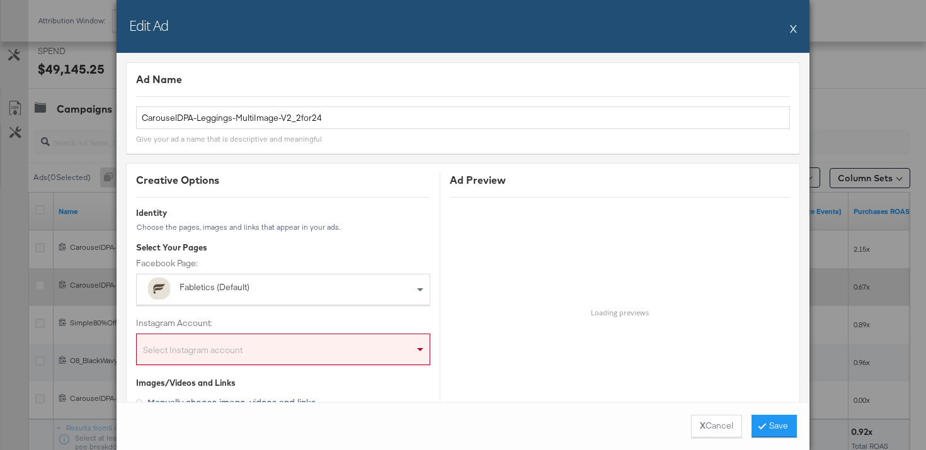
click at [794, 25] on button "X" at bounding box center [793, 28] width 7 height 25
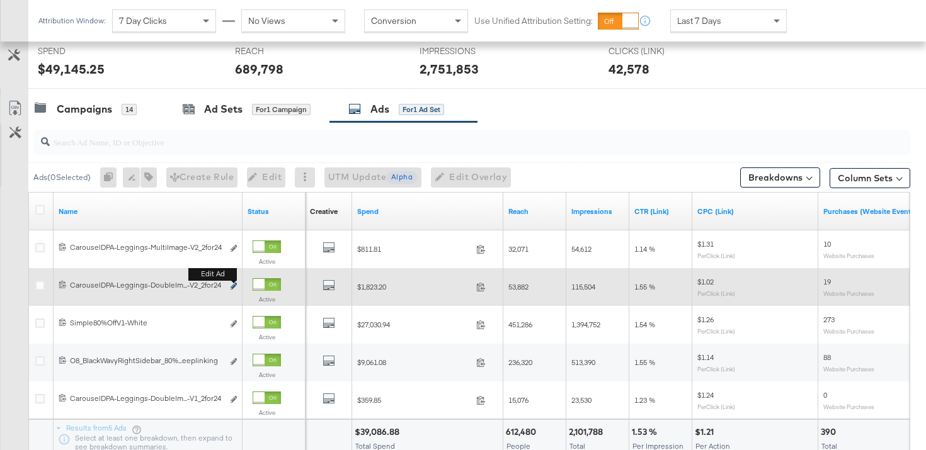
click at [231, 286] on icon "link" at bounding box center [234, 286] width 6 height 7
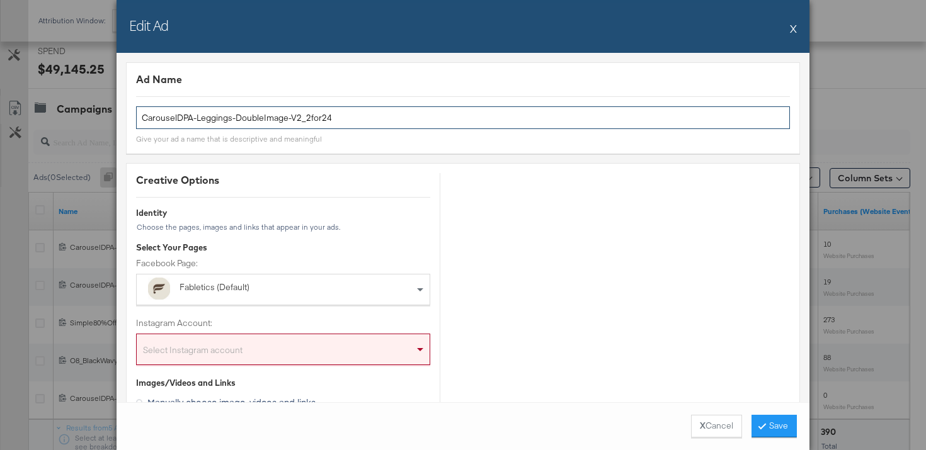
click at [320, 124] on input "CarouselDPA-Leggings-DoubleImage-V2_2for24" at bounding box center [463, 117] width 654 height 23
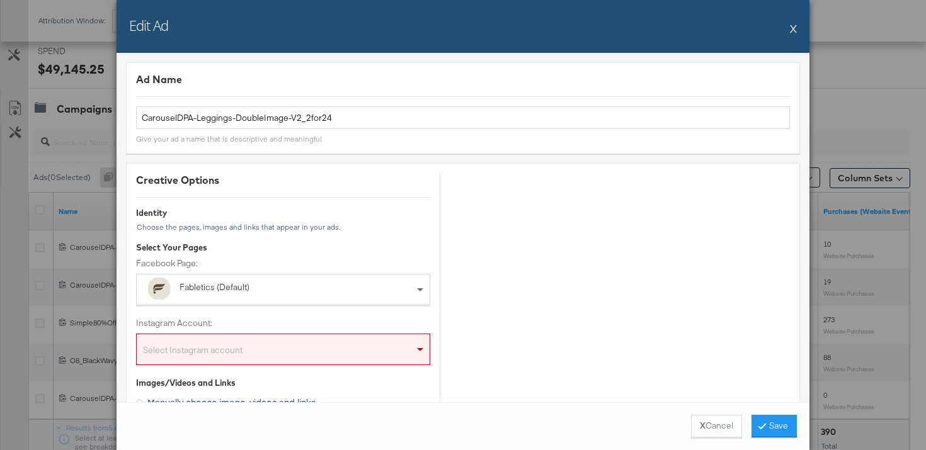
click at [792, 28] on button "X" at bounding box center [793, 28] width 7 height 25
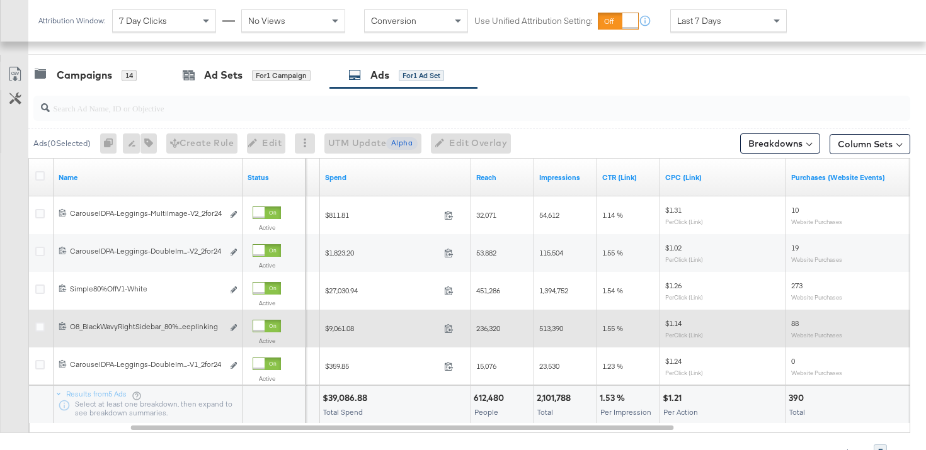
scroll to position [516, 0]
